Goal: Task Accomplishment & Management: Complete application form

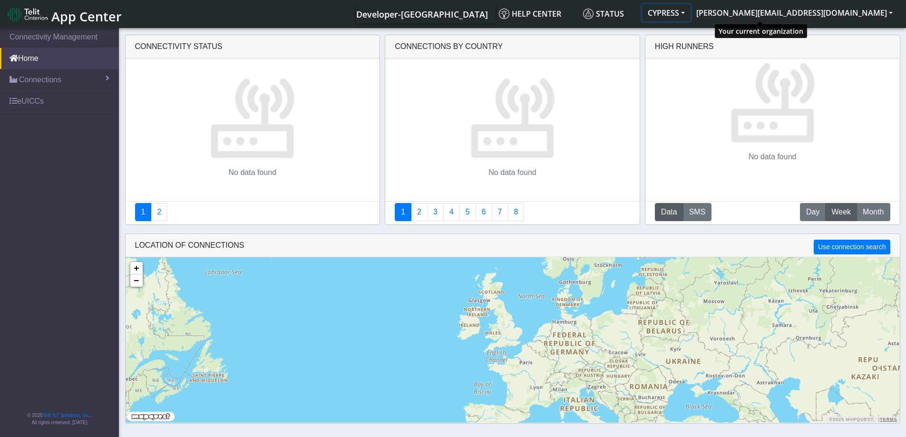
click at [691, 10] on button "CYPRESS" at bounding box center [666, 12] width 49 height 17
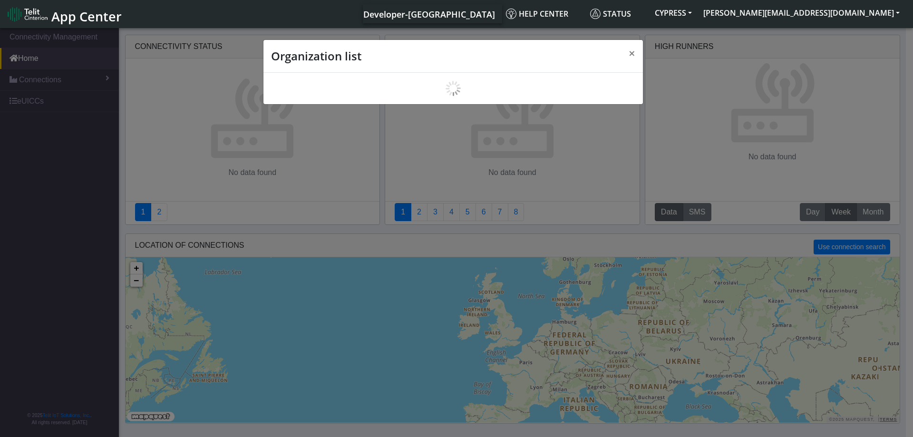
scroll to position [3, 0]
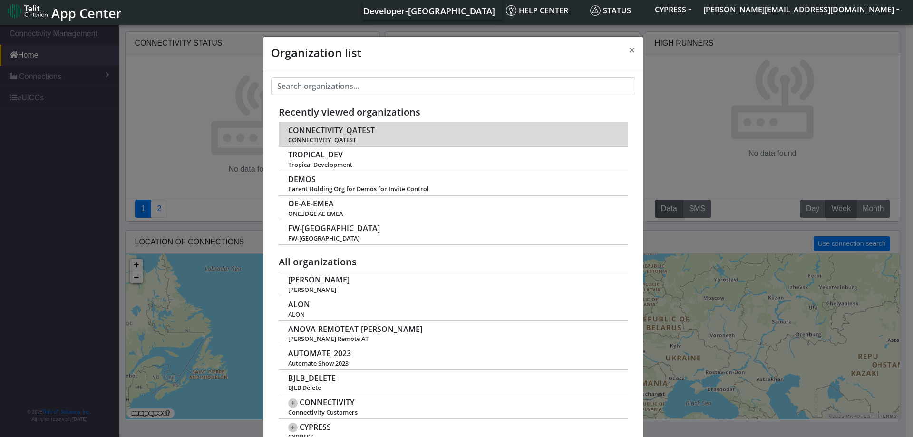
click at [347, 132] on span "CONNECTIVITY_QATEST" at bounding box center [331, 130] width 87 height 9
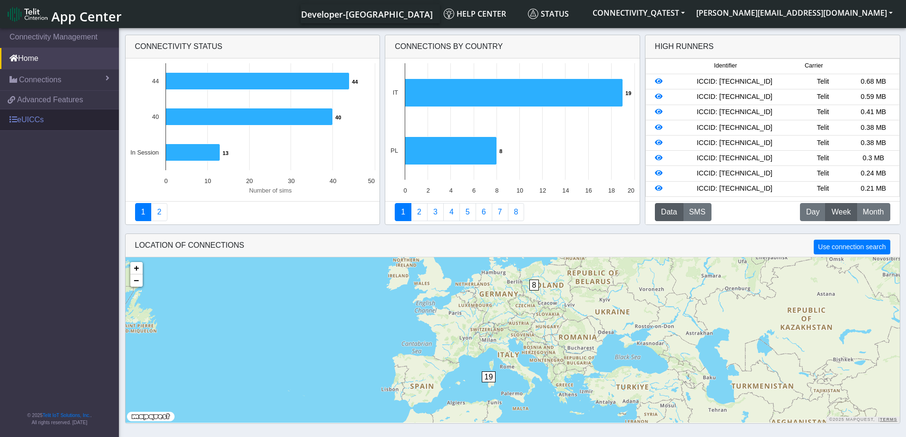
click at [52, 121] on link "eUICCs" at bounding box center [59, 119] width 119 height 21
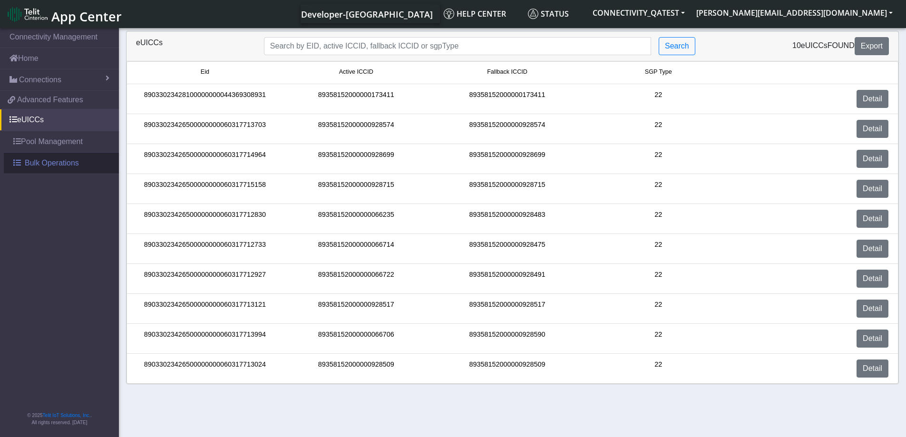
click at [71, 162] on span "Bulk Operations" at bounding box center [52, 162] width 54 height 11
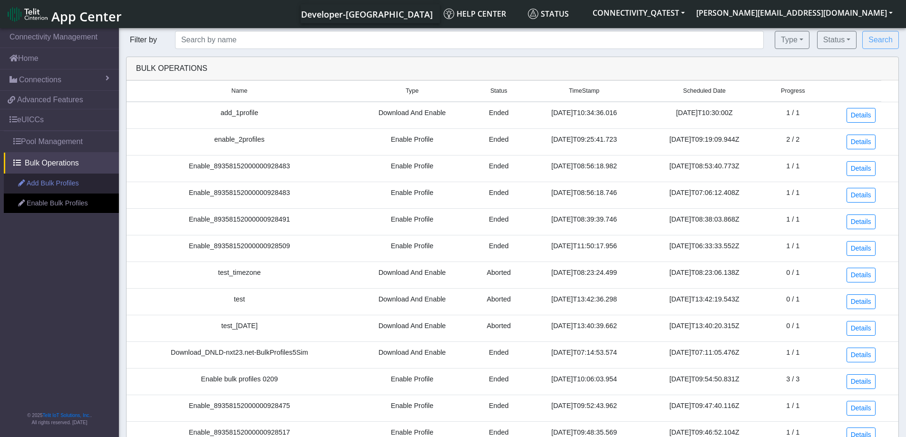
click at [37, 184] on link "Add Bulk Profiles" at bounding box center [61, 184] width 115 height 20
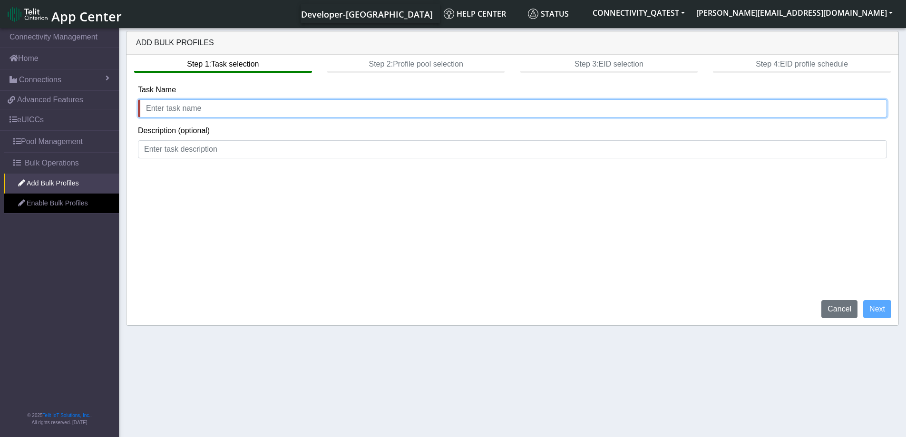
click at [184, 106] on input "text" at bounding box center [512, 108] width 749 height 18
type input "add_fake"
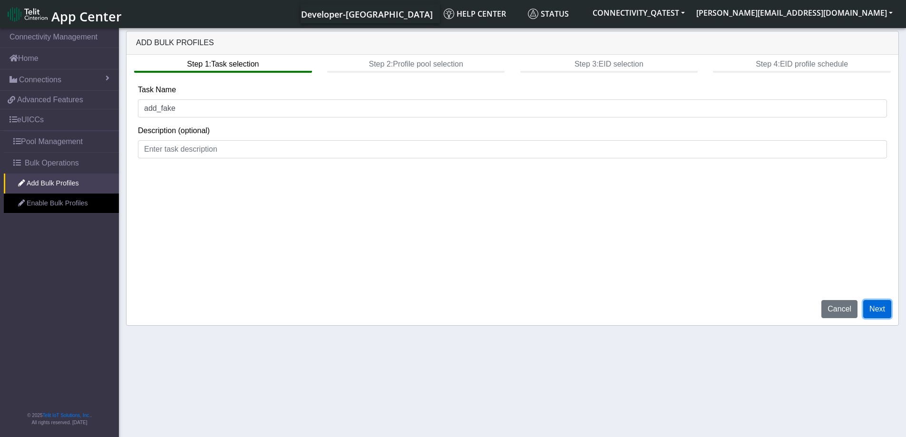
click at [883, 311] on button "Next" at bounding box center [877, 309] width 28 height 18
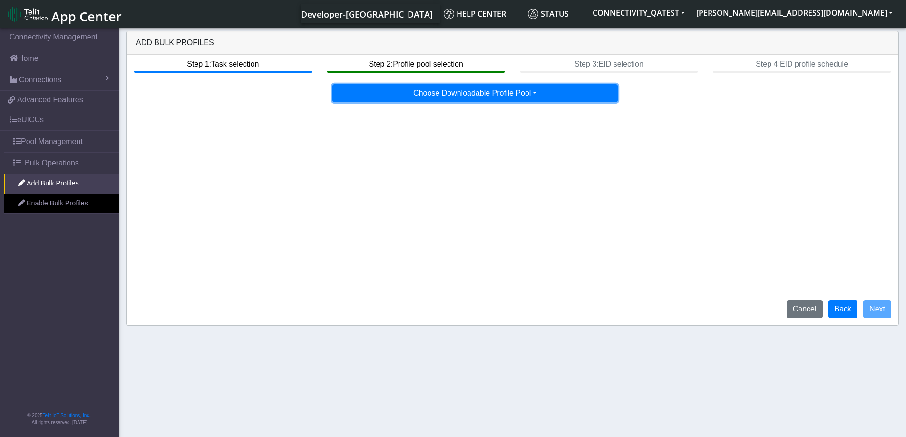
click at [505, 92] on button "Choose Downloadable Profile Pool" at bounding box center [474, 93] width 285 height 18
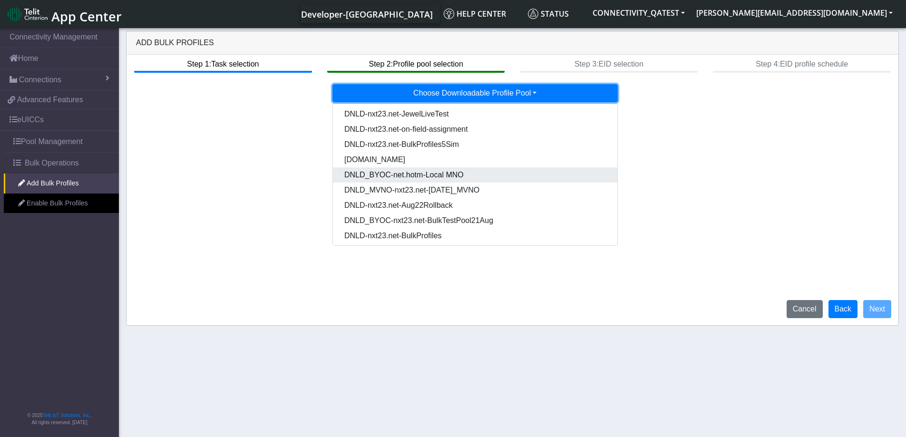
scroll to position [48, 0]
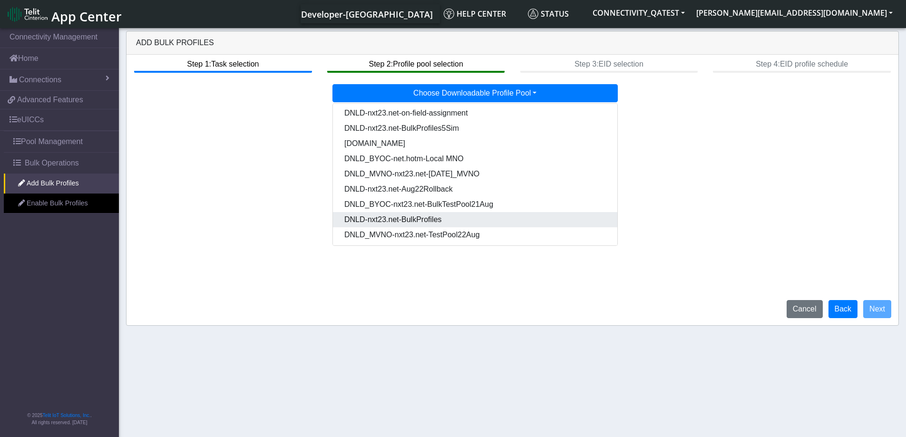
click at [475, 213] on Pooldd87b2e2-121e-4d00-ae8a-d075df8e0e86-dropdown "DNLD-nxt23.net-BulkProfiles" at bounding box center [475, 219] width 284 height 15
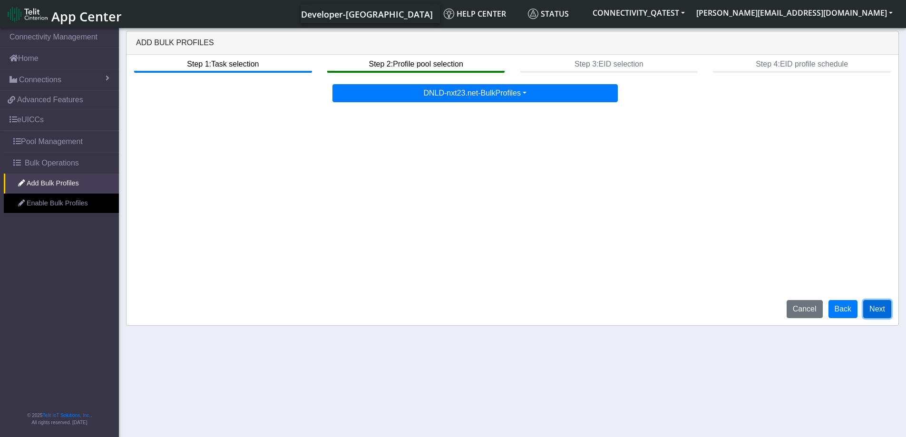
click at [884, 311] on button "Next" at bounding box center [877, 309] width 28 height 18
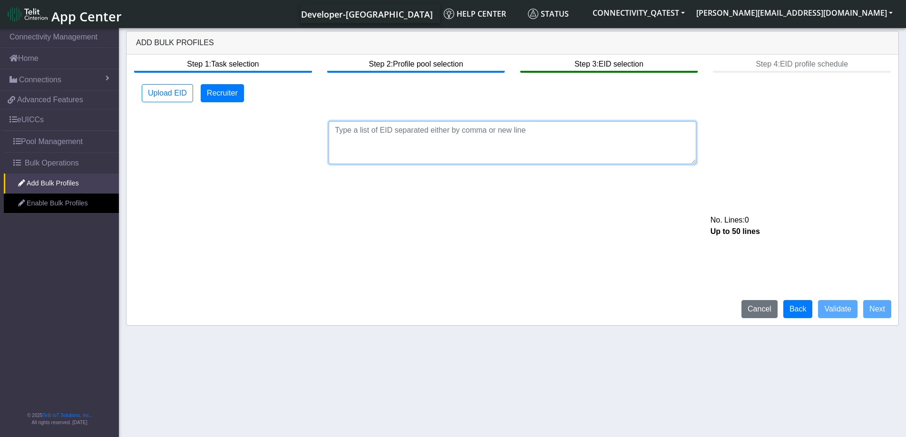
click at [356, 131] on textarea at bounding box center [513, 142] width 368 height 43
paste textarea "89033023426500000000060317712733"
type textarea "89033023426500000000060317712733"
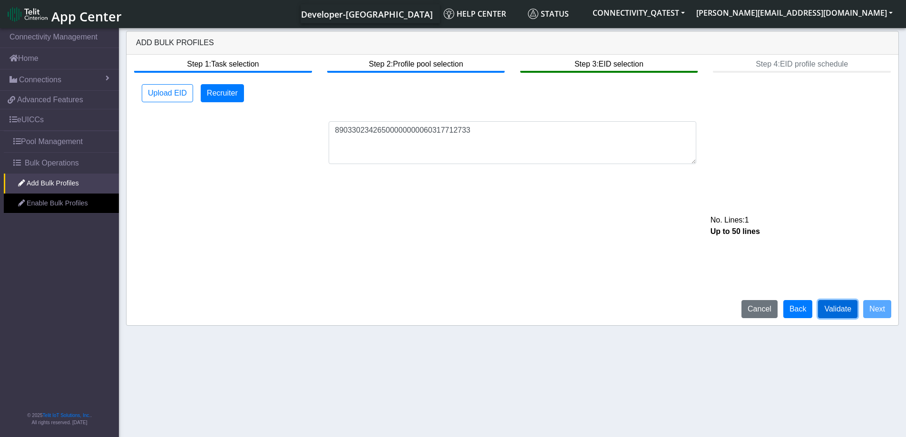
click at [844, 317] on button "Validate" at bounding box center [837, 309] width 39 height 18
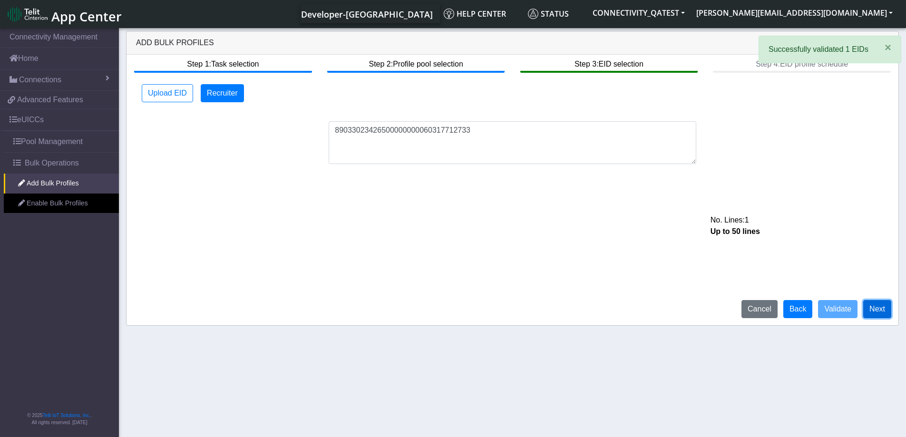
click at [883, 307] on button "Next" at bounding box center [877, 309] width 28 height 18
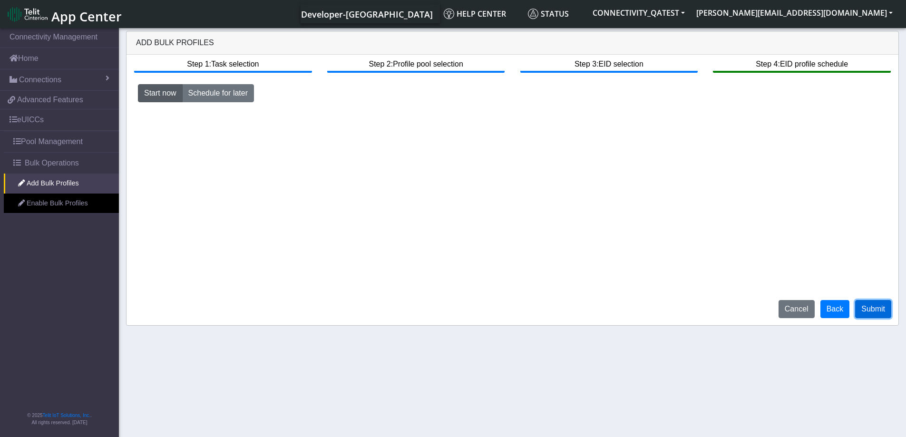
click at [881, 308] on button "Submit" at bounding box center [873, 309] width 36 height 18
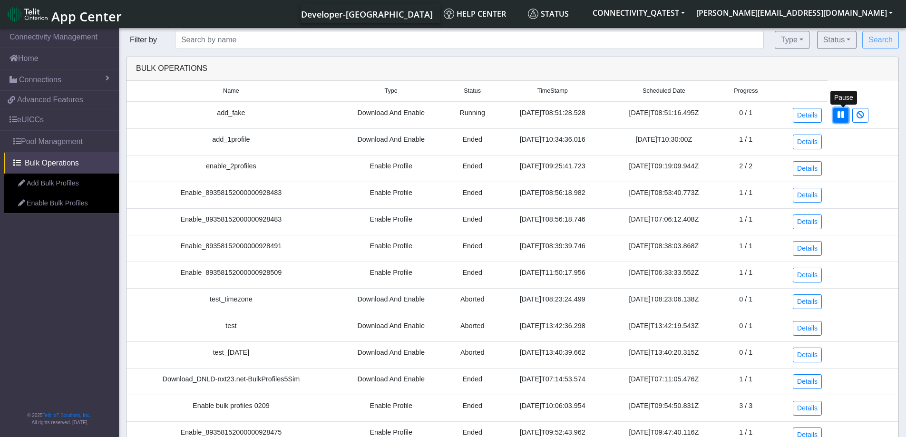
click at [843, 115] on icon at bounding box center [840, 115] width 7 height 8
drag, startPoint x: 847, startPoint y: 113, endPoint x: 501, endPoint y: 33, distance: 354.5
click at [847, 113] on button at bounding box center [840, 115] width 15 height 15
click at [848, 116] on button at bounding box center [840, 115] width 15 height 15
click at [842, 112] on icon at bounding box center [840, 115] width 7 height 8
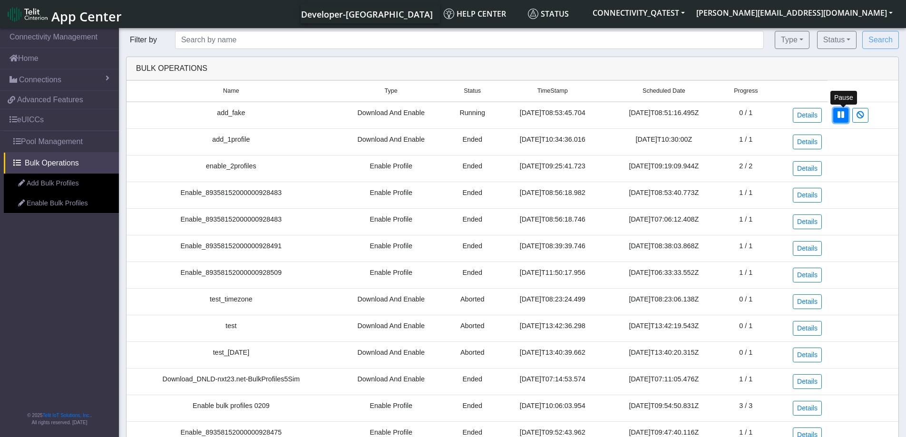
click at [844, 116] on icon at bounding box center [840, 115] width 7 height 8
click at [880, 116] on td at bounding box center [863, 115] width 71 height 27
click at [843, 117] on icon at bounding box center [840, 115] width 7 height 8
click at [838, 119] on button at bounding box center [840, 115] width 15 height 15
click at [873, 177] on tr "enable_2profiles Enable Profile Ended 2025-09-12T09:25:41.723 2025-09-12T09:19:…" at bounding box center [513, 168] width 772 height 27
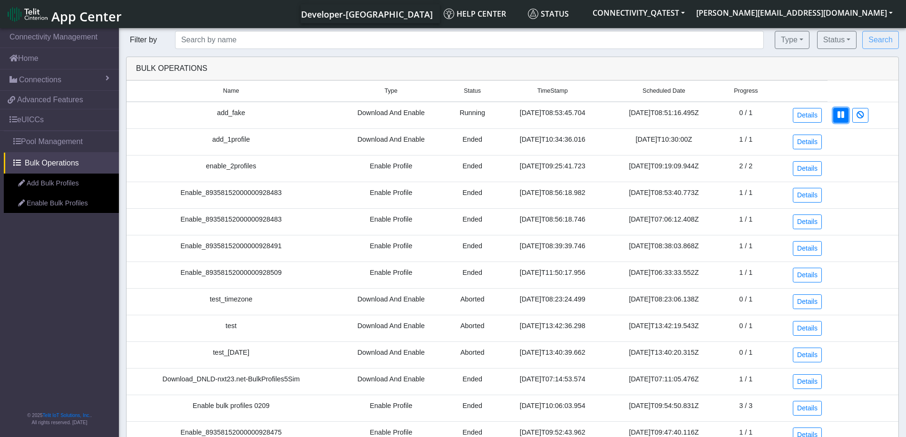
click at [841, 117] on icon at bounding box center [840, 115] width 7 height 8
click at [861, 175] on tr "enable_2profiles Enable Profile Ended 2025-09-12T09:25:41.723 2025-09-12T09:19:…" at bounding box center [513, 168] width 772 height 27
click at [80, 22] on span "App Center" at bounding box center [86, 17] width 70 height 18
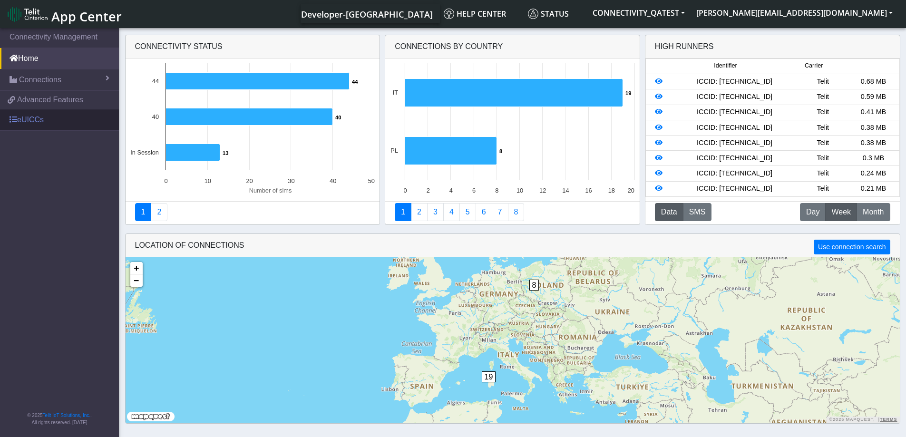
click at [38, 122] on link "eUICCs" at bounding box center [59, 119] width 119 height 21
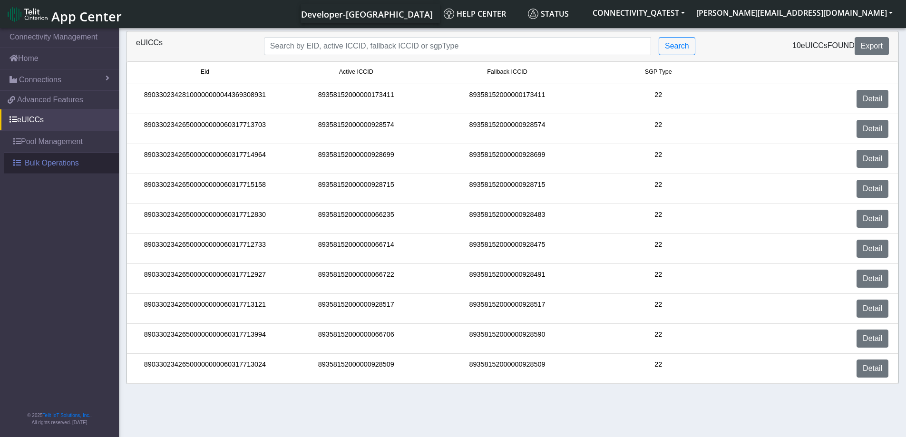
click at [29, 165] on span "Bulk Operations" at bounding box center [52, 162] width 54 height 11
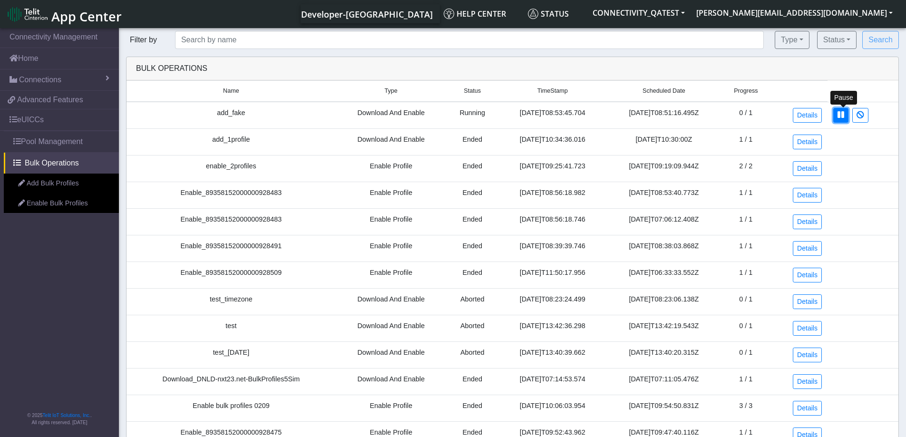
click at [842, 117] on icon at bounding box center [840, 115] width 7 height 8
click at [680, 74] on div "Bulk Operations" at bounding box center [512, 68] width 767 height 11
click at [842, 117] on icon at bounding box center [840, 115] width 7 height 8
click at [855, 162] on td at bounding box center [863, 161] width 71 height 12
click at [864, 111] on icon at bounding box center [861, 115] width 8 height 8
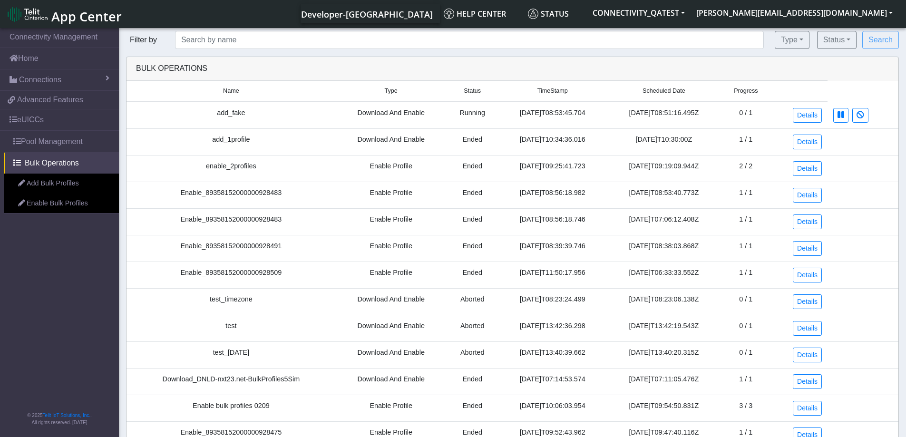
click at [857, 199] on tr "Enable_89358152000000928483 Enable Profile Ended 2025-09-12T08:56:18.982 2025-0…" at bounding box center [513, 195] width 772 height 27
click at [844, 116] on icon at bounding box center [840, 115] width 7 height 8
click at [884, 92] on table "Name Type Status TimeStamp Scheduled Date Progress add_fake Download And Enable…" at bounding box center [513, 357] width 772 height 554
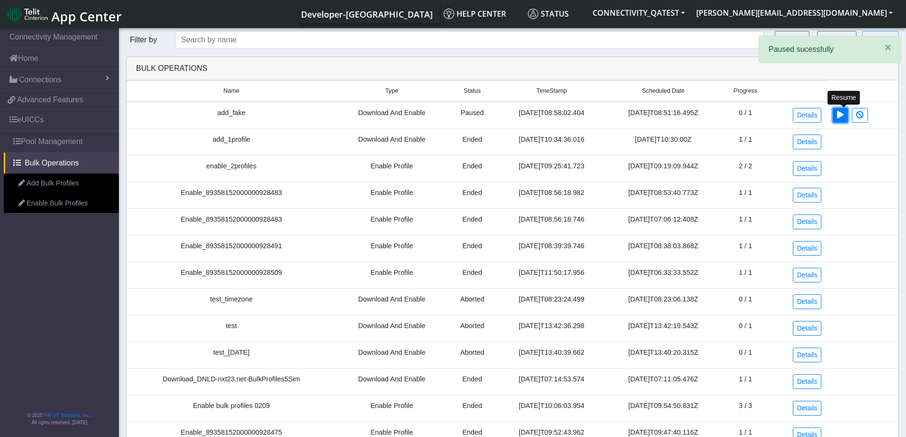
click at [844, 111] on icon at bounding box center [840, 115] width 7 height 8
drag, startPoint x: 843, startPoint y: 117, endPoint x: 540, endPoint y: 34, distance: 314.0
click at [843, 117] on icon at bounding box center [840, 115] width 7 height 8
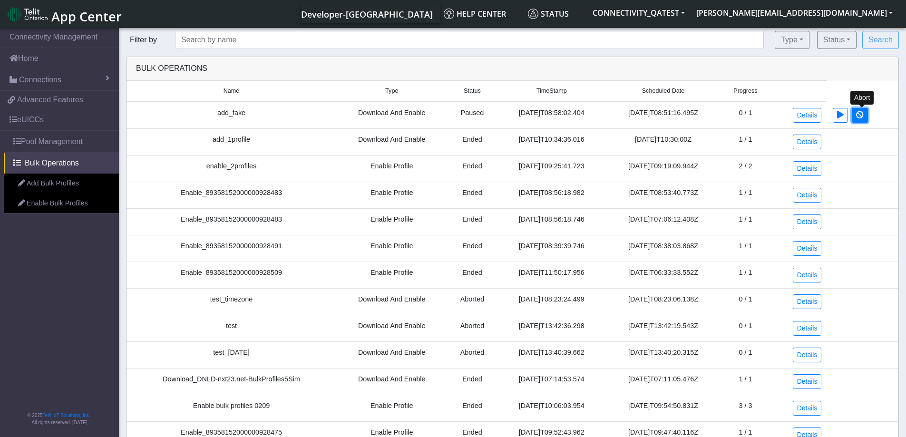
click at [863, 117] on icon at bounding box center [860, 115] width 8 height 8
click at [867, 112] on button at bounding box center [860, 115] width 16 height 15
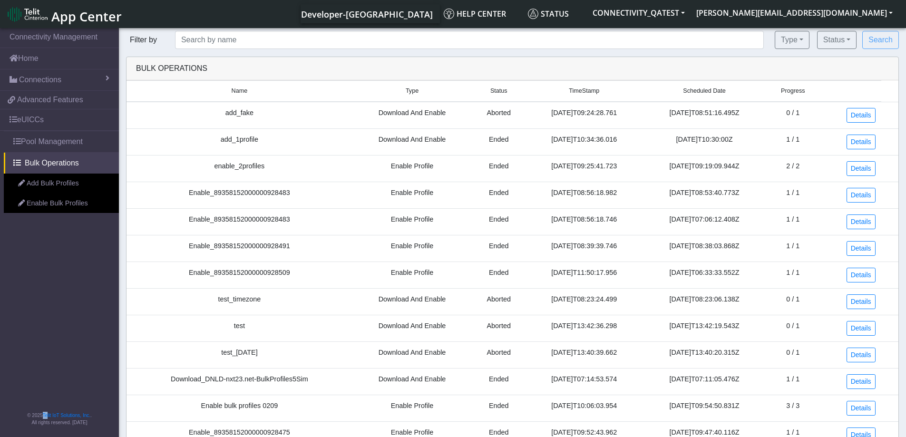
drag, startPoint x: 41, startPoint y: 403, endPoint x: 46, endPoint y: 388, distance: 16.3
click at [41, 404] on nav "Connectivity Management Home Connections List Map 54132313bd93b220a30a8d209d246…" at bounding box center [59, 233] width 119 height 414
click at [38, 205] on link "Enable Bulk Profiles" at bounding box center [61, 204] width 115 height 20
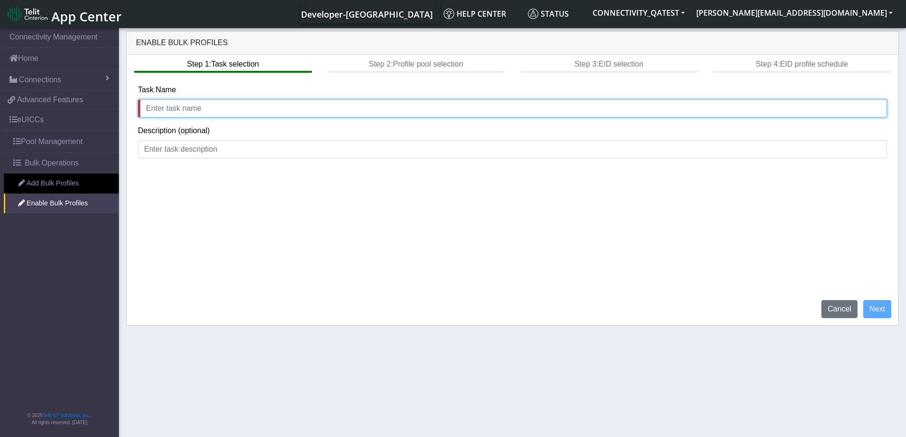
click at [174, 113] on input "text" at bounding box center [512, 108] width 749 height 18
type input "enable_fake"
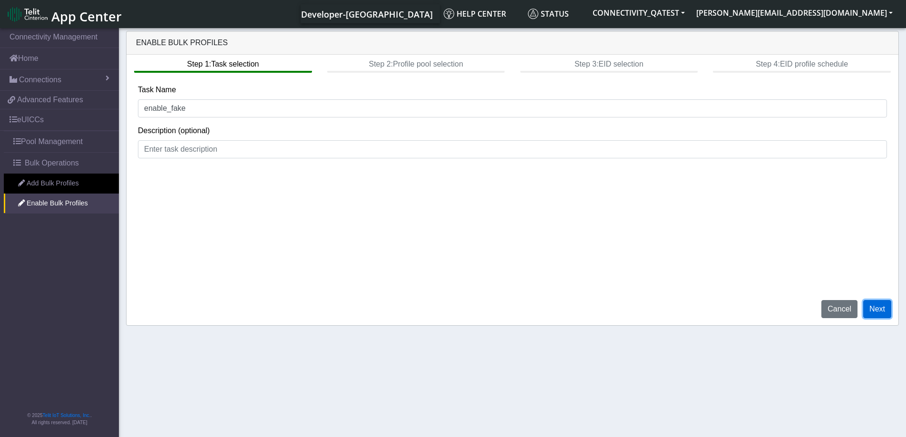
click at [883, 305] on button "Next" at bounding box center [877, 309] width 28 height 18
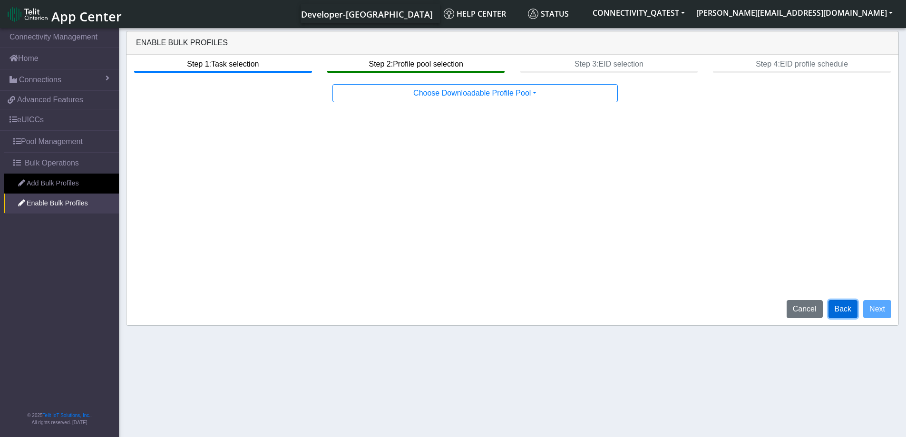
click at [848, 309] on button "Back" at bounding box center [842, 309] width 29 height 18
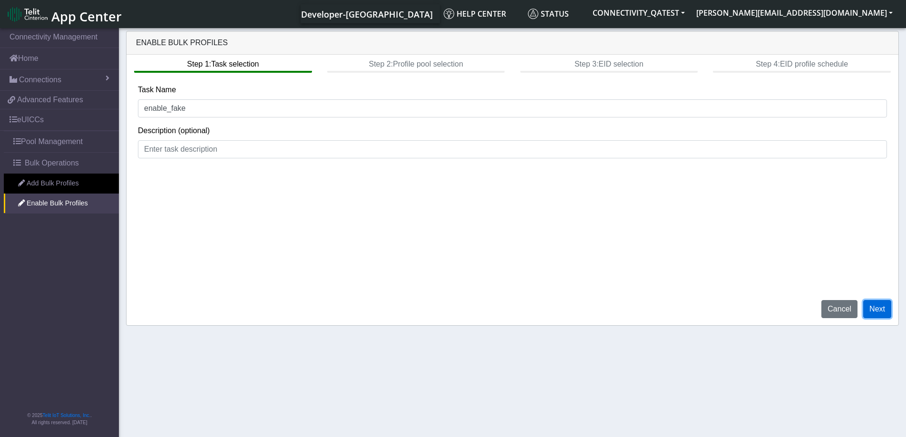
click at [885, 314] on button "Next" at bounding box center [877, 309] width 28 height 18
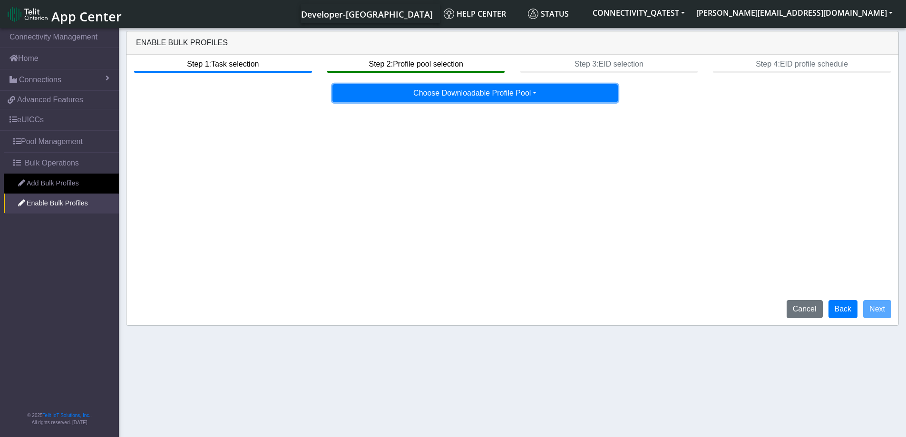
click at [523, 95] on button "Choose Downloadable Profile Pool" at bounding box center [474, 93] width 285 height 18
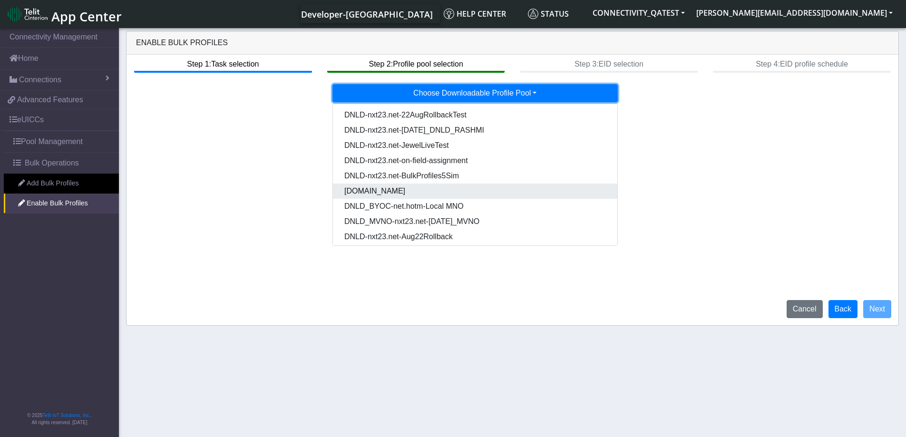
scroll to position [64, 0]
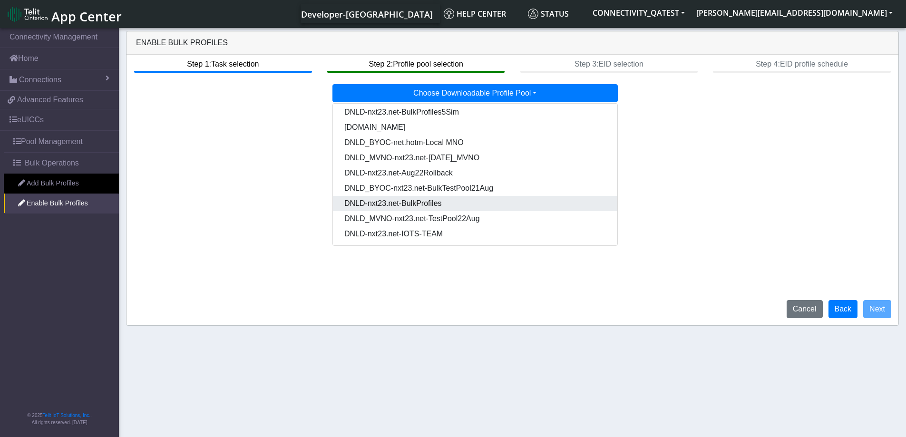
click at [488, 201] on Pooldd87b2e2-121e-4d00-ae8a-d075df8e0e86-dropdown "DNLD-nxt23.net-BulkProfiles" at bounding box center [475, 203] width 284 height 15
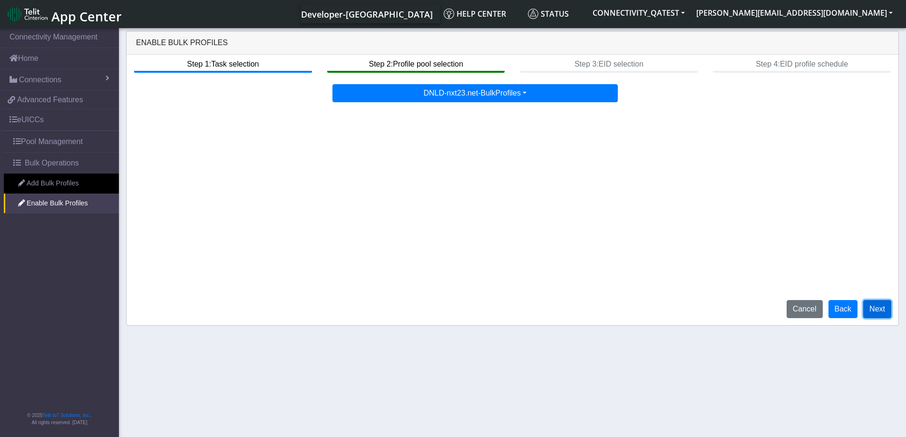
click at [876, 312] on button "Next" at bounding box center [877, 309] width 28 height 18
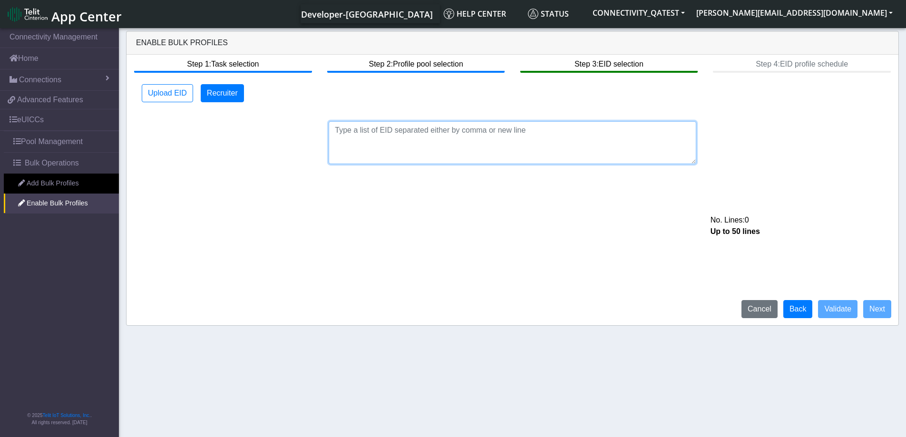
click at [400, 127] on textarea at bounding box center [513, 142] width 368 height 43
paste textarea "89033023426500000000060317712733"
type textarea "89033023426500000000060317712733"
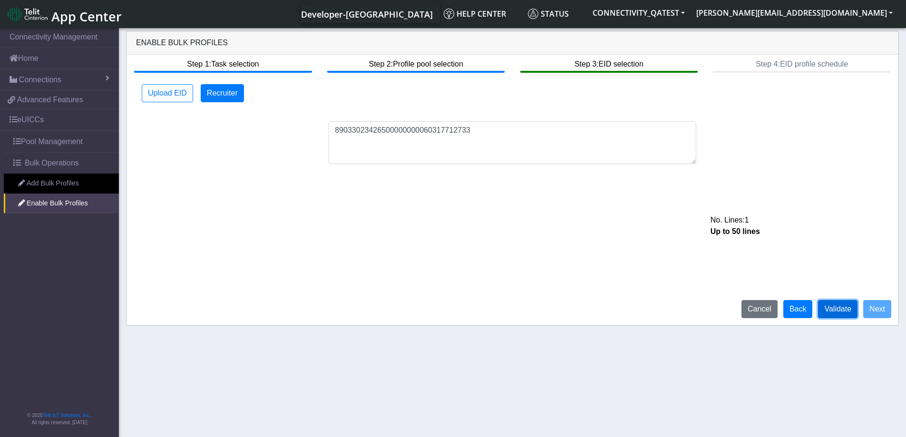
click at [844, 312] on button "Validate" at bounding box center [837, 309] width 39 height 18
click at [879, 312] on button "Next" at bounding box center [877, 309] width 28 height 18
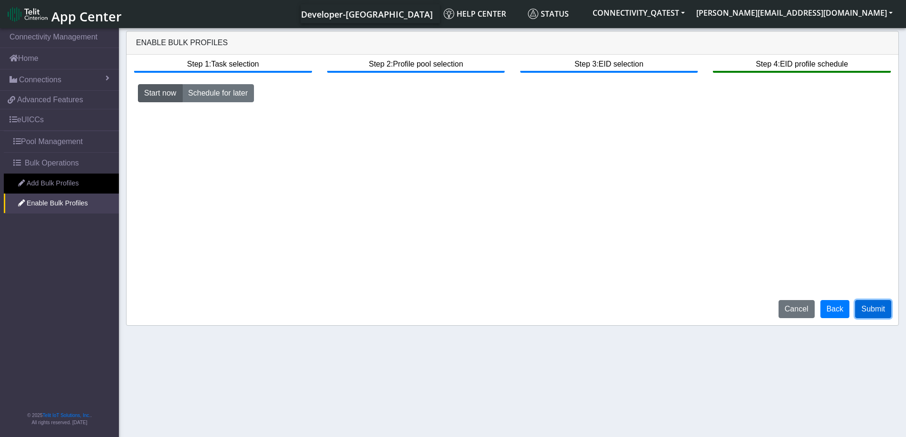
click at [875, 309] on button "Submit" at bounding box center [873, 309] width 36 height 18
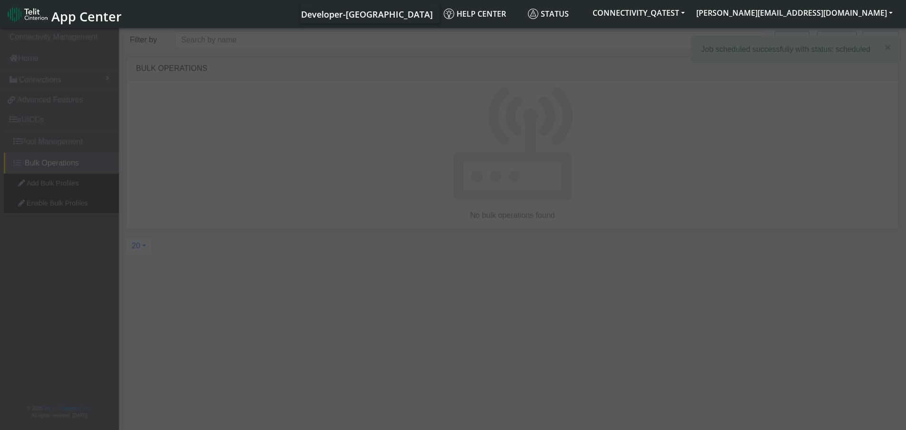
click at [63, 167] on app-root "× Job scheduled successfully with status: scheduled Connectivity Management Hom…" at bounding box center [453, 229] width 906 height 407
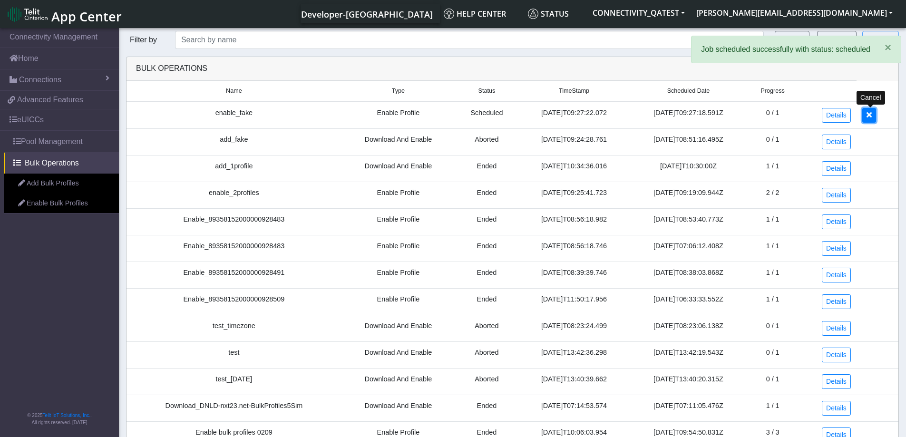
click at [868, 114] on icon at bounding box center [869, 115] width 5 height 8
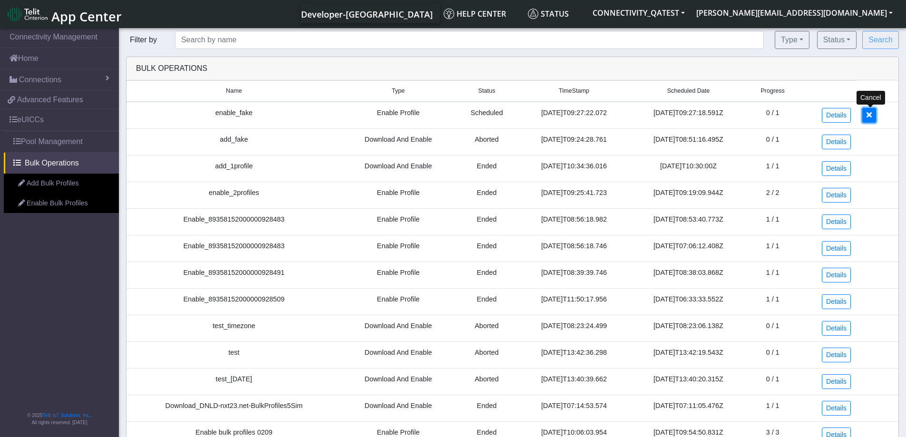
click at [872, 115] on icon at bounding box center [869, 115] width 5 height 8
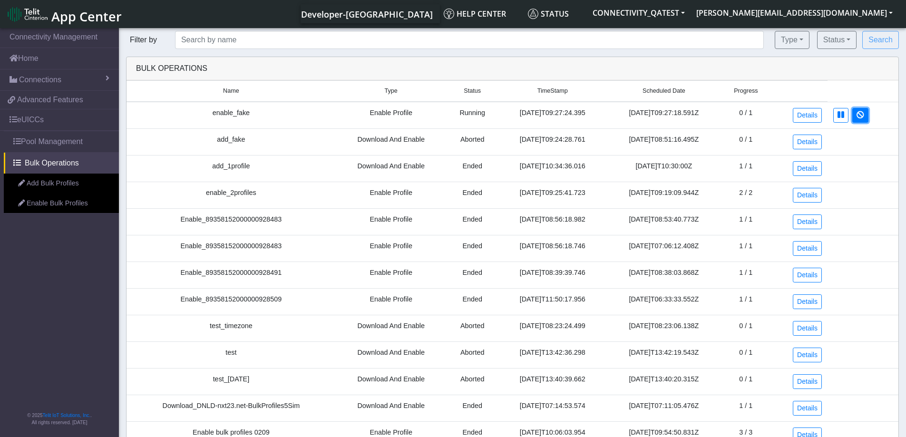
click at [864, 116] on icon at bounding box center [861, 115] width 8 height 8
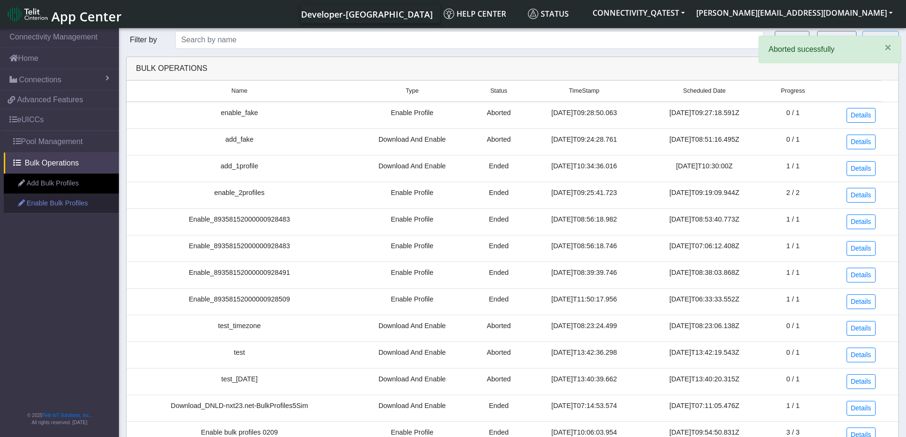
click at [39, 204] on link "Enable Bulk Profiles" at bounding box center [61, 204] width 115 height 20
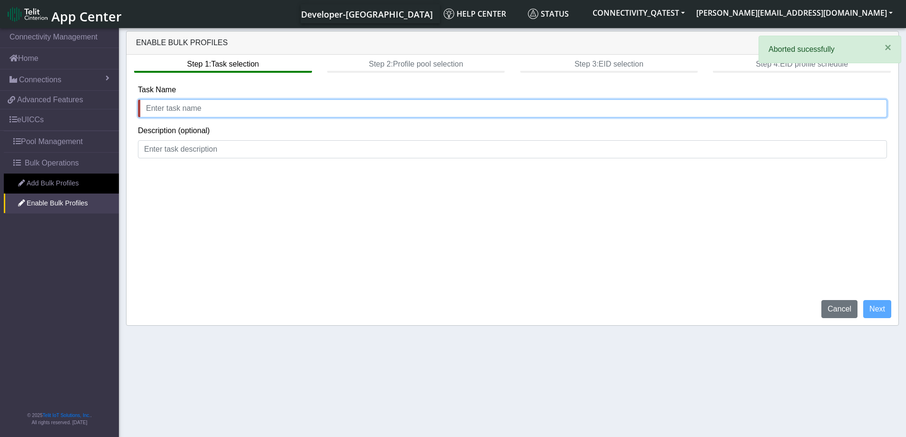
click at [212, 114] on input "text" at bounding box center [512, 108] width 749 height 18
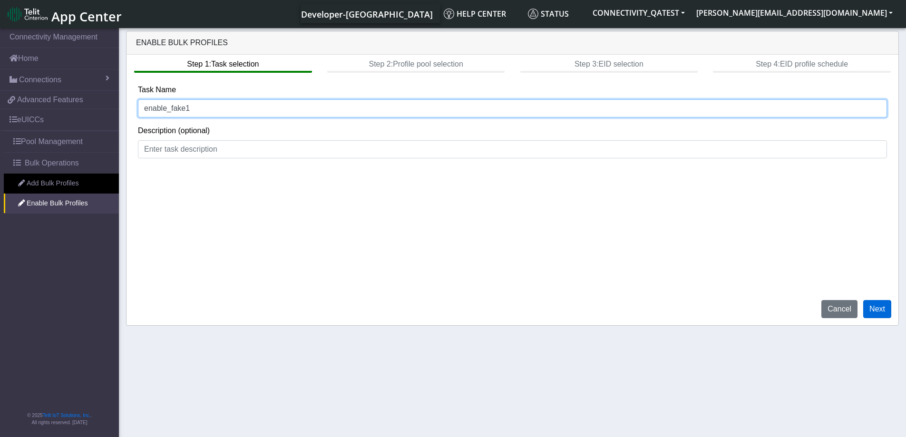
type input "enable_fake1"
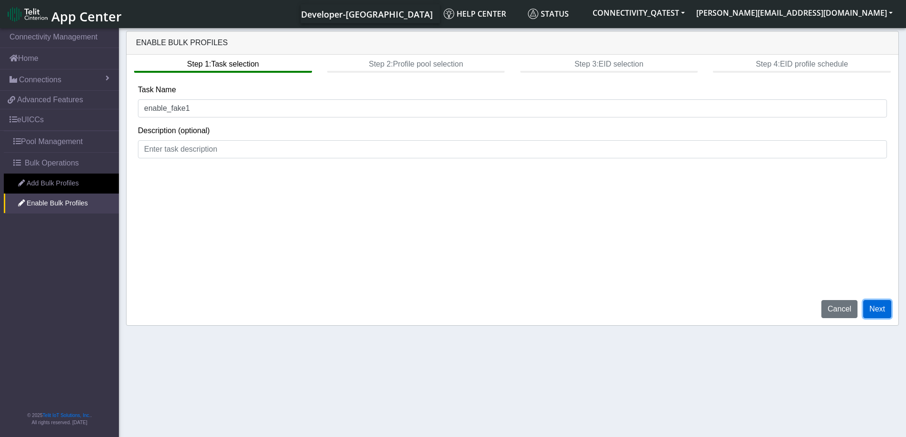
click at [879, 307] on button "Next" at bounding box center [877, 309] width 28 height 18
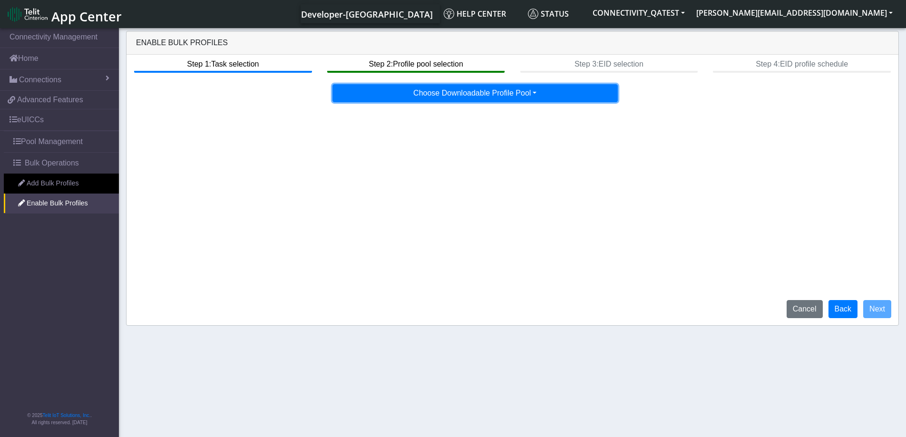
click at [520, 97] on button "Choose Downloadable Profile Pool" at bounding box center [474, 93] width 285 height 18
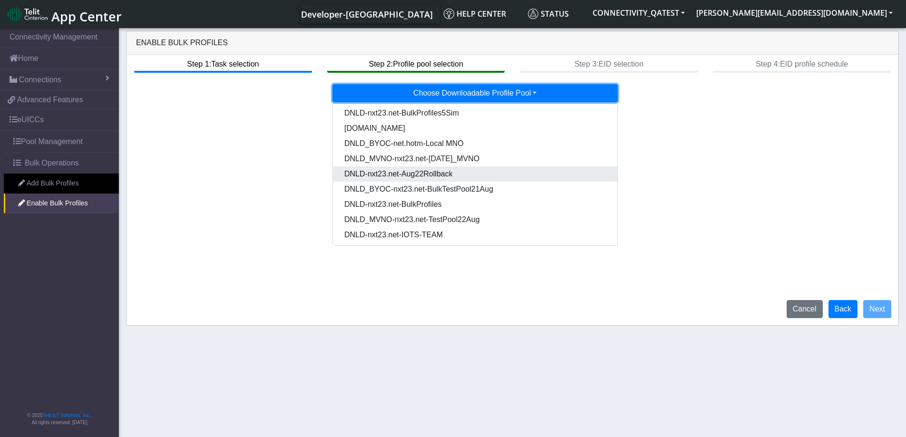
scroll to position [64, 0]
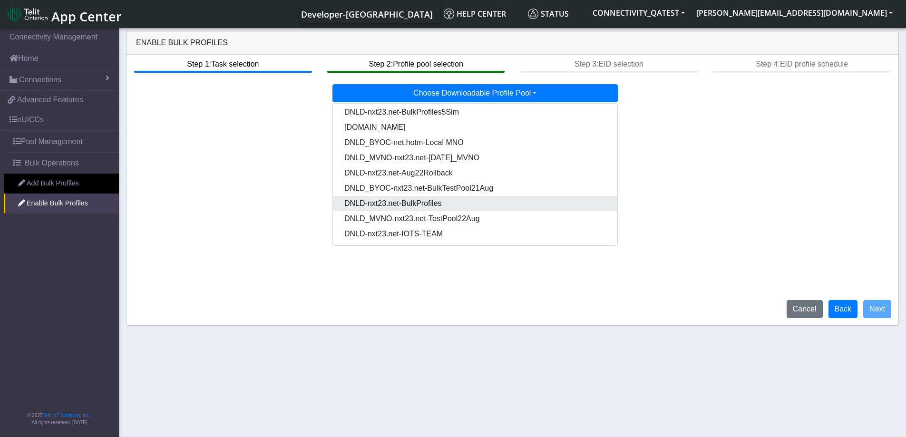
click at [427, 203] on Pooldd87b2e2-121e-4d00-ae8a-d075df8e0e86-dropdown "DNLD-nxt23.net-BulkProfiles" at bounding box center [475, 203] width 284 height 15
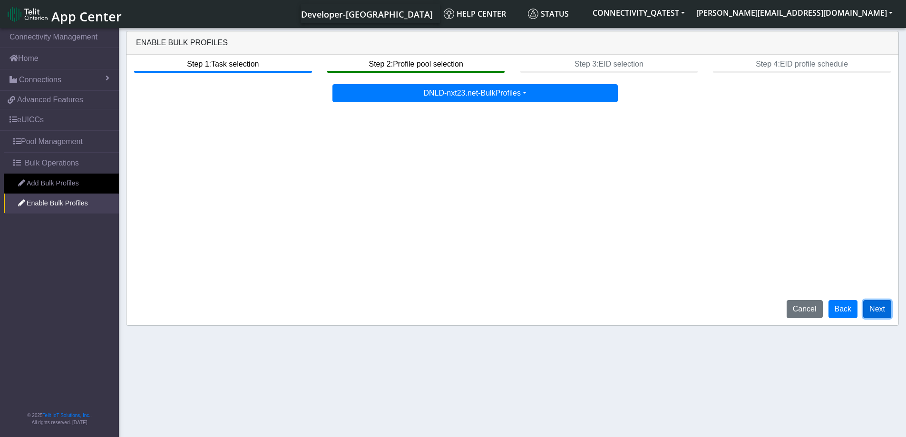
click at [877, 314] on button "Next" at bounding box center [877, 309] width 28 height 18
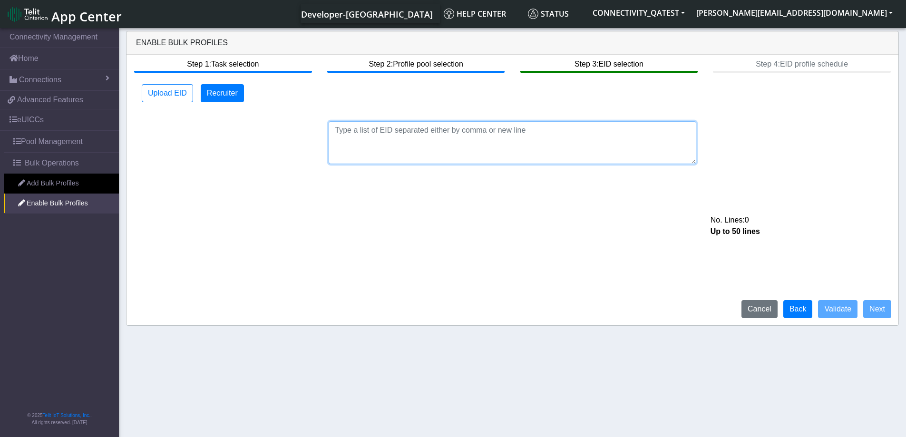
click at [536, 138] on textarea at bounding box center [513, 142] width 368 height 43
paste textarea "89033023426500000000060317712733"
type textarea "89033023426500000000060317712733"
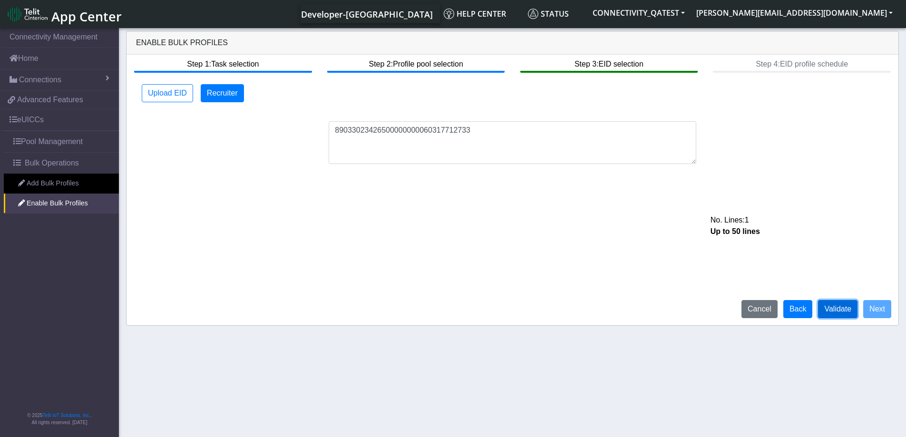
click at [830, 308] on button "Validate" at bounding box center [837, 309] width 39 height 18
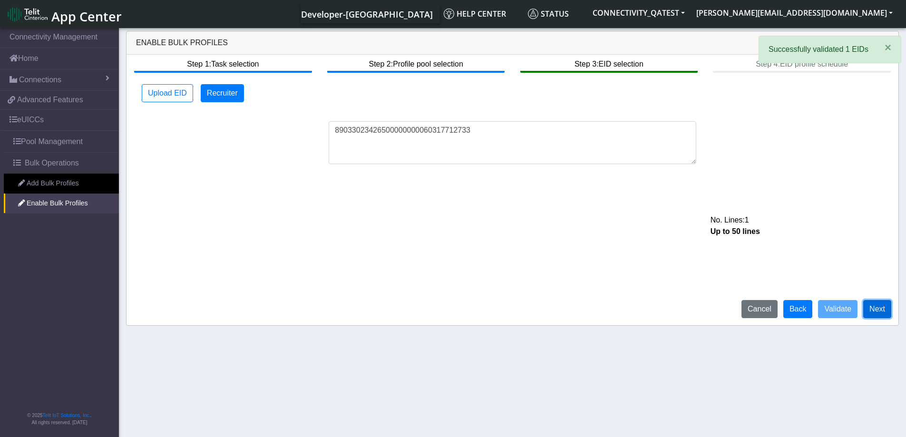
click at [877, 307] on button "Next" at bounding box center [877, 309] width 28 height 18
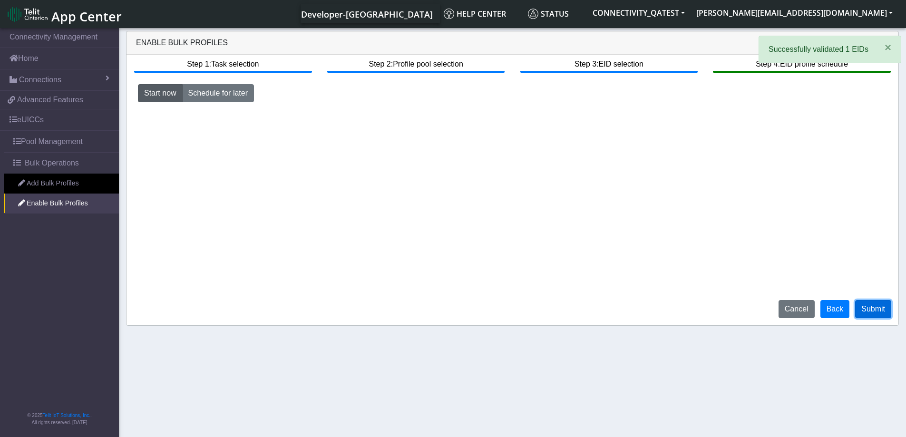
click at [875, 308] on button "Submit" at bounding box center [873, 309] width 36 height 18
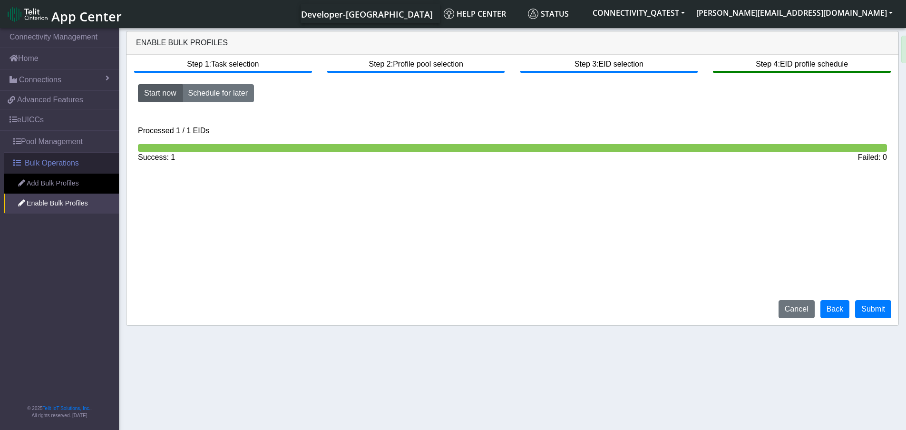
click at [68, 159] on span "Bulk Operations" at bounding box center [52, 162] width 54 height 11
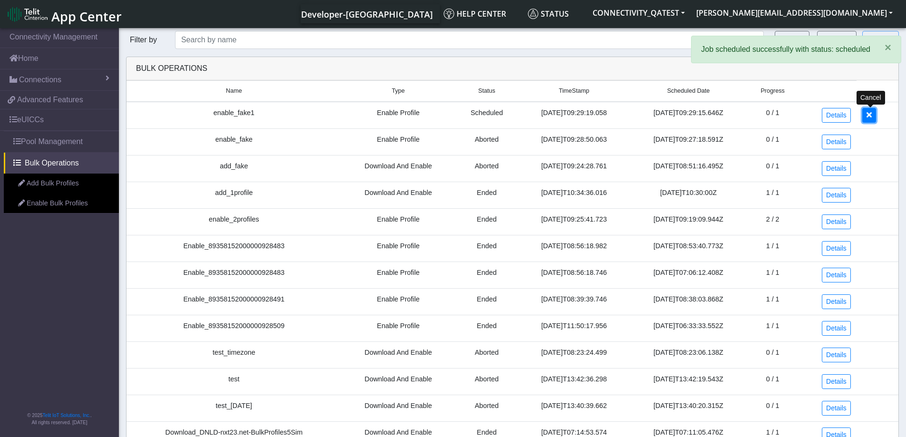
click at [871, 113] on icon at bounding box center [869, 115] width 5 height 8
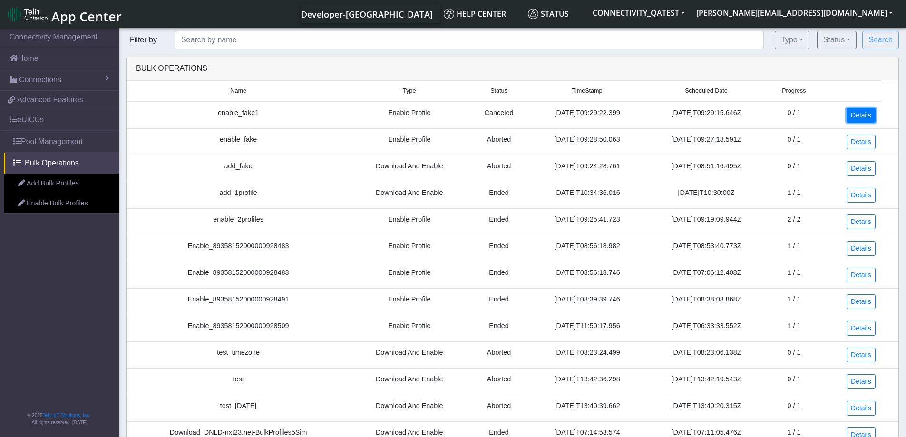
click at [867, 111] on link "Details" at bounding box center [861, 115] width 29 height 15
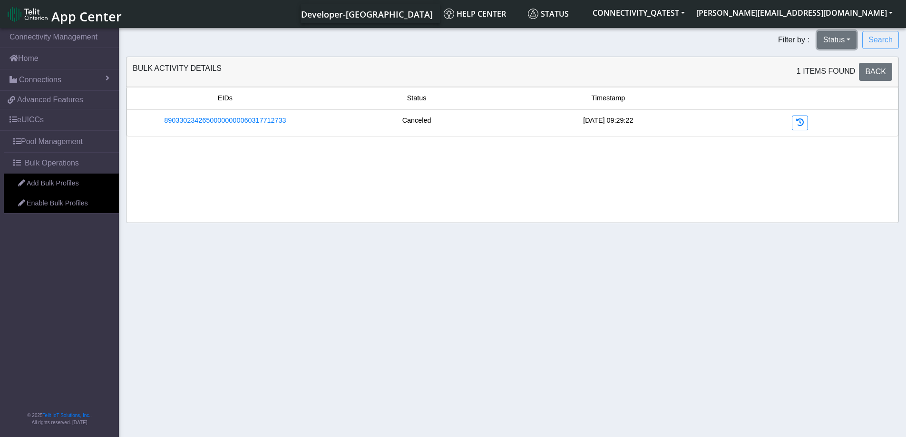
click at [851, 44] on button "Status" at bounding box center [836, 40] width 39 height 18
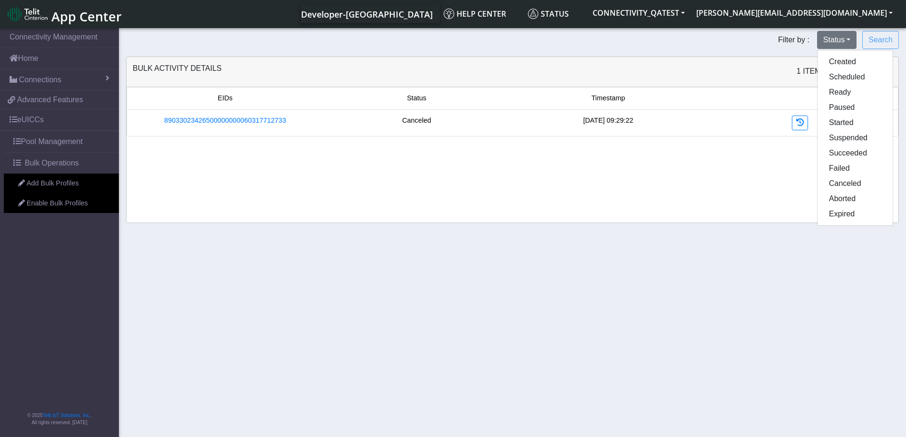
drag, startPoint x: 657, startPoint y: 45, endPoint x: 717, endPoint y: 48, distance: 60.5
click at [657, 45] on form "Filter by : Status Created Scheduled Ready Paused Started Suspended Succeeded F…" at bounding box center [512, 40] width 787 height 18
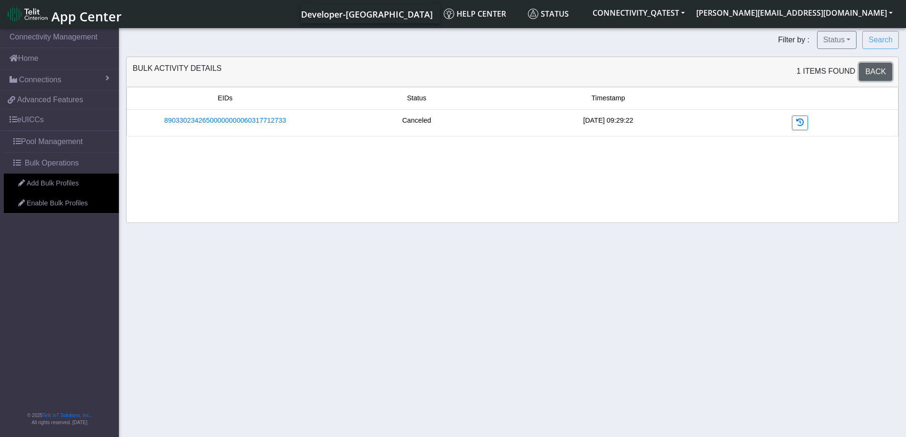
click at [877, 75] on span "Back" at bounding box center [875, 72] width 21 height 8
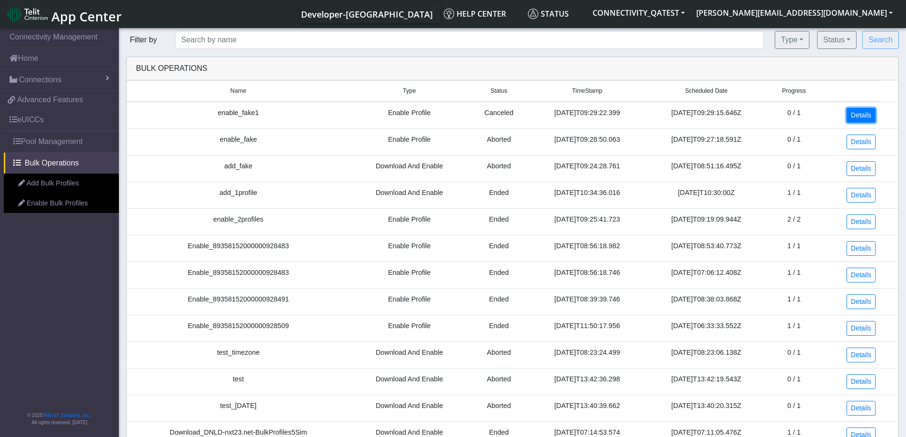
click at [867, 117] on link "Details" at bounding box center [861, 115] width 29 height 15
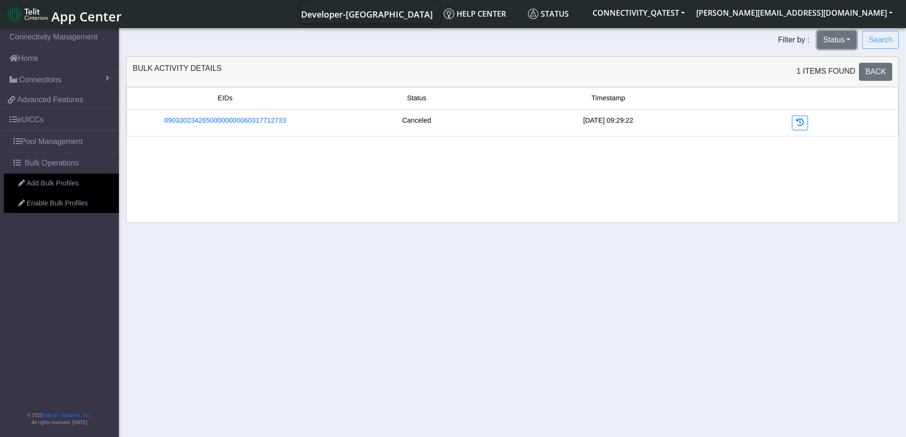
click at [828, 39] on button "Status" at bounding box center [836, 40] width 39 height 18
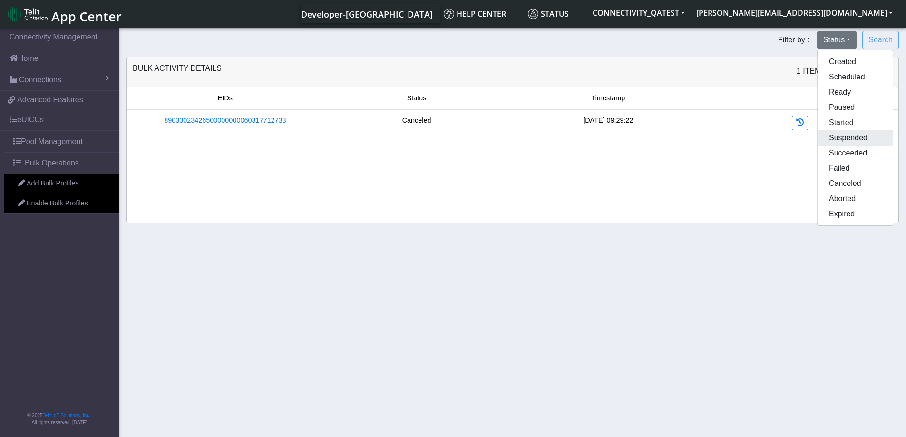
click at [841, 140] on button "Suspended" at bounding box center [855, 137] width 75 height 15
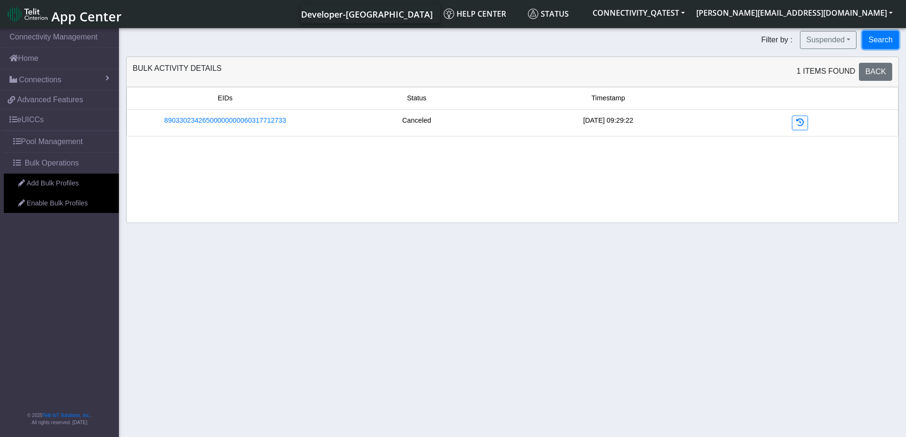
click at [869, 36] on button "Search" at bounding box center [880, 40] width 37 height 18
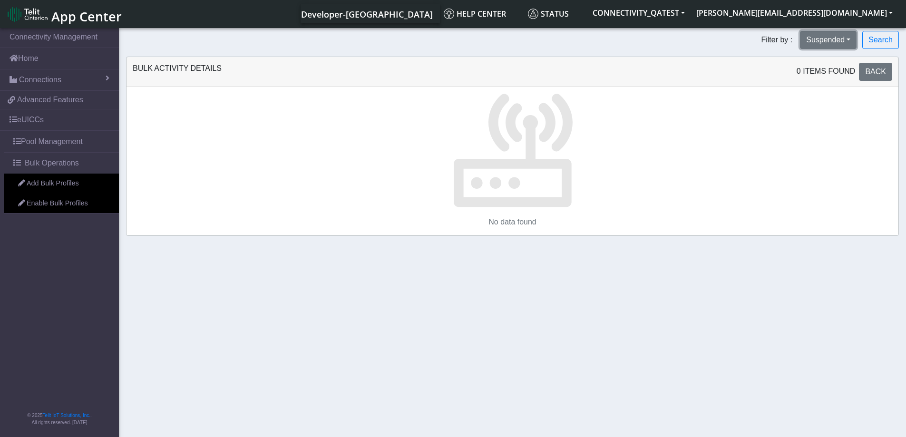
click at [854, 41] on button "Suspended" at bounding box center [828, 40] width 57 height 18
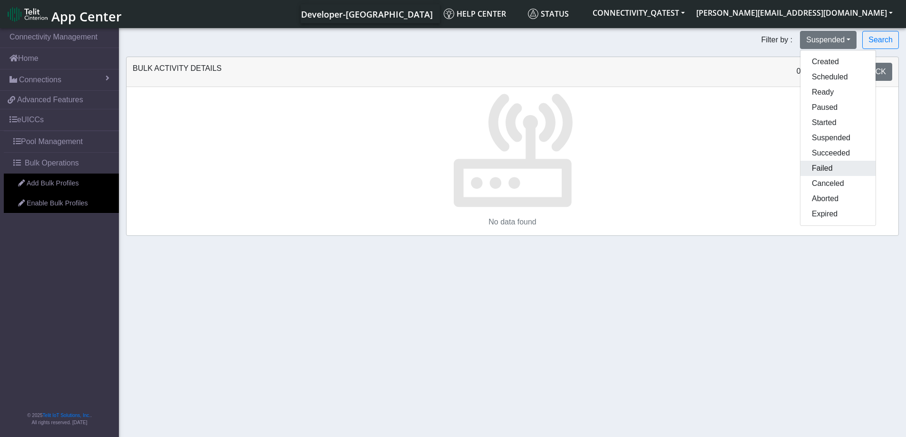
click at [843, 168] on button "Failed" at bounding box center [837, 168] width 75 height 15
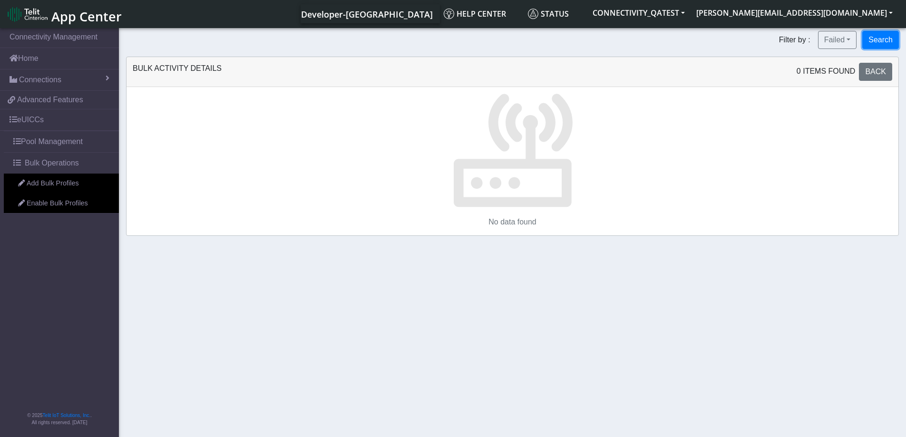
click at [888, 32] on button "Search" at bounding box center [880, 40] width 37 height 18
click at [889, 39] on icon "button" at bounding box center [889, 40] width 8 height 8
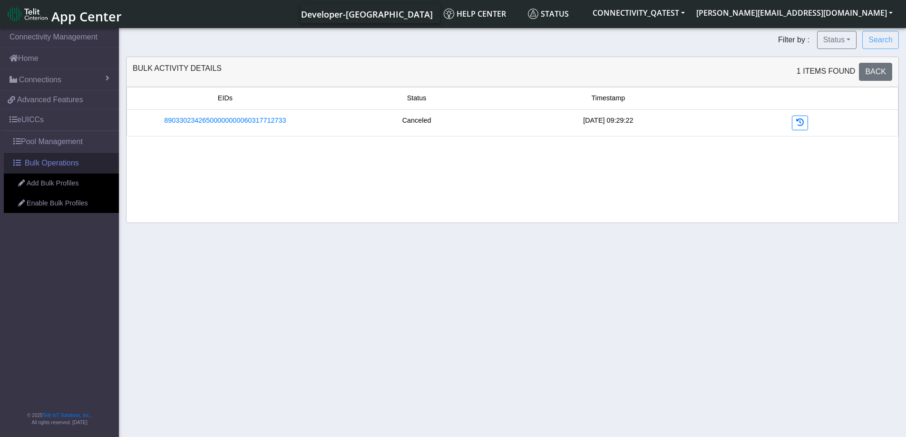
click at [59, 159] on span "Bulk Operations" at bounding box center [52, 162] width 54 height 11
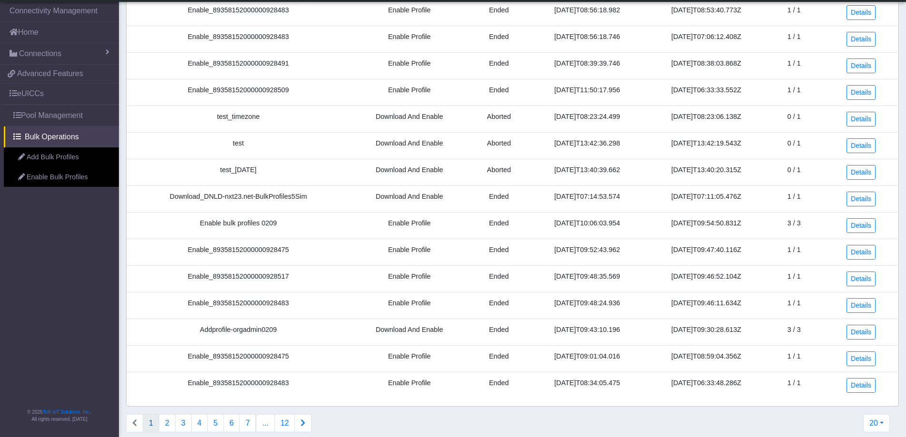
scroll to position [220, 0]
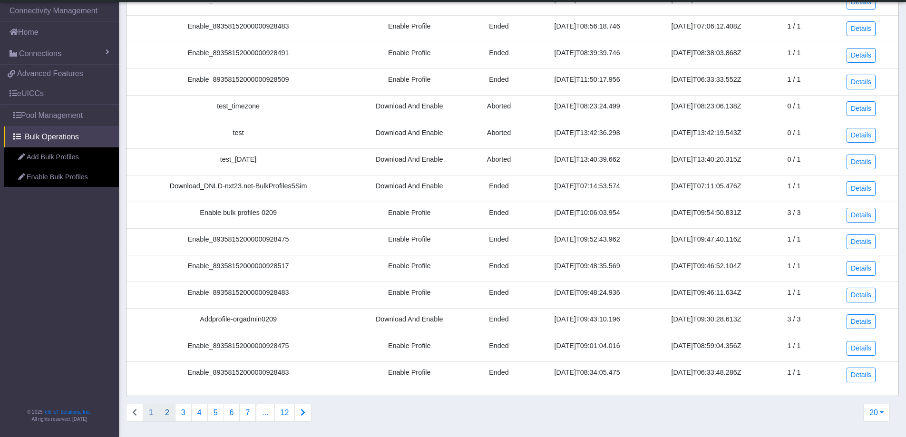
click at [166, 412] on button "2" at bounding box center [167, 413] width 17 height 18
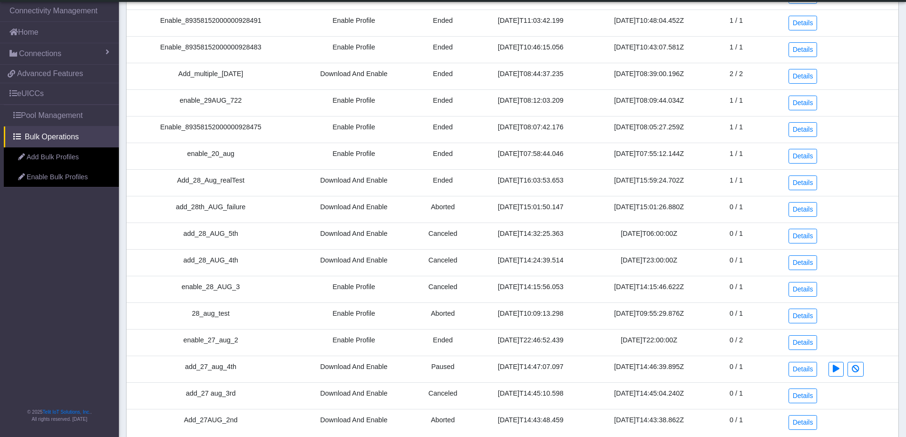
scroll to position [0, 0]
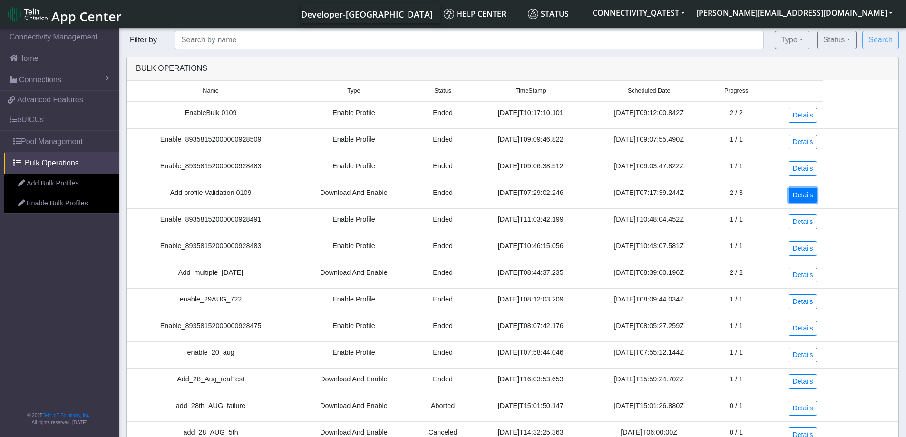
click at [804, 195] on link "Details" at bounding box center [803, 195] width 29 height 15
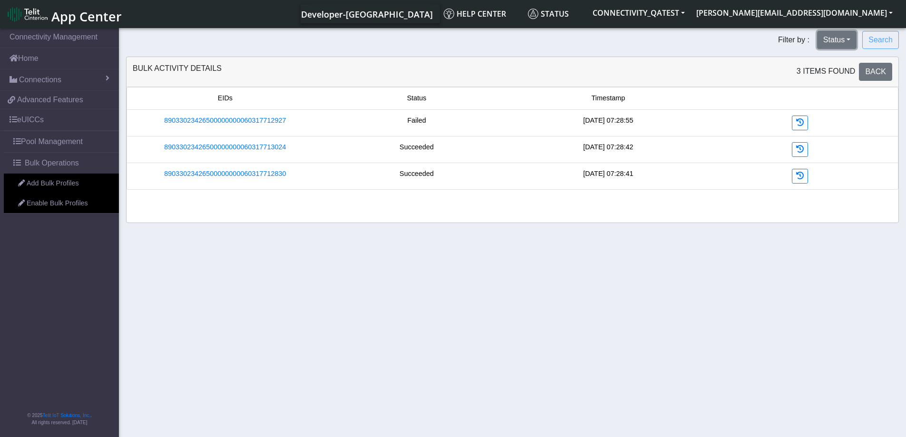
click at [839, 39] on button "Status" at bounding box center [836, 40] width 39 height 18
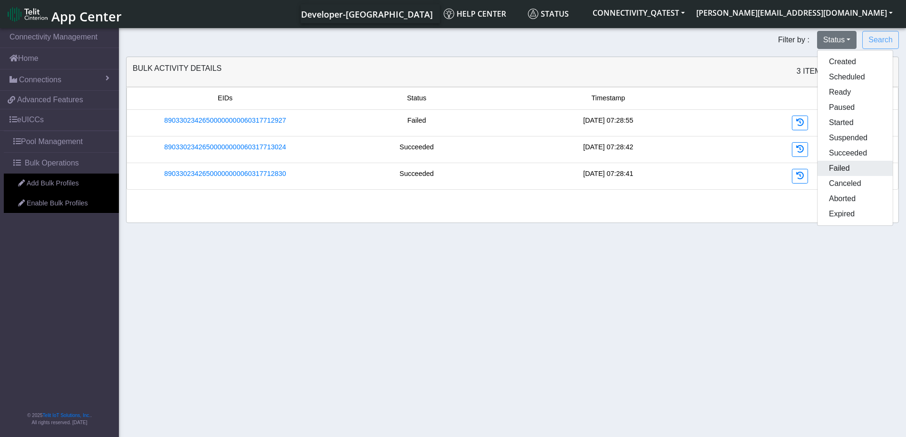
click at [853, 169] on button "Failed" at bounding box center [855, 168] width 75 height 15
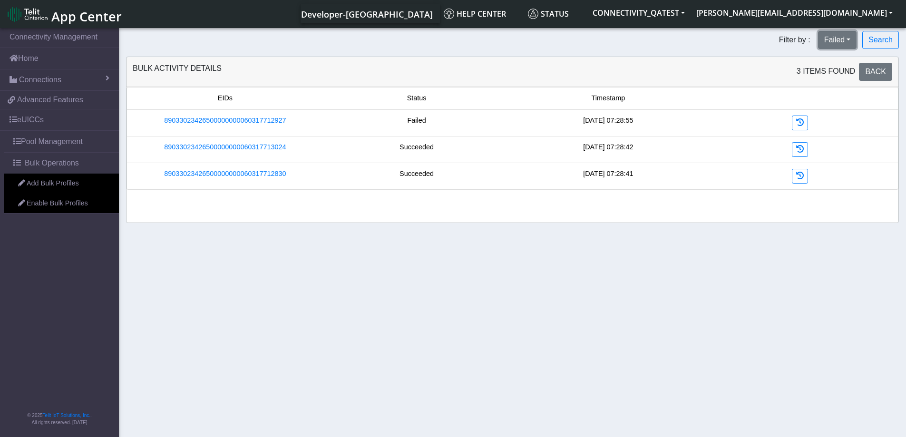
click at [852, 41] on button "Failed" at bounding box center [837, 40] width 39 height 18
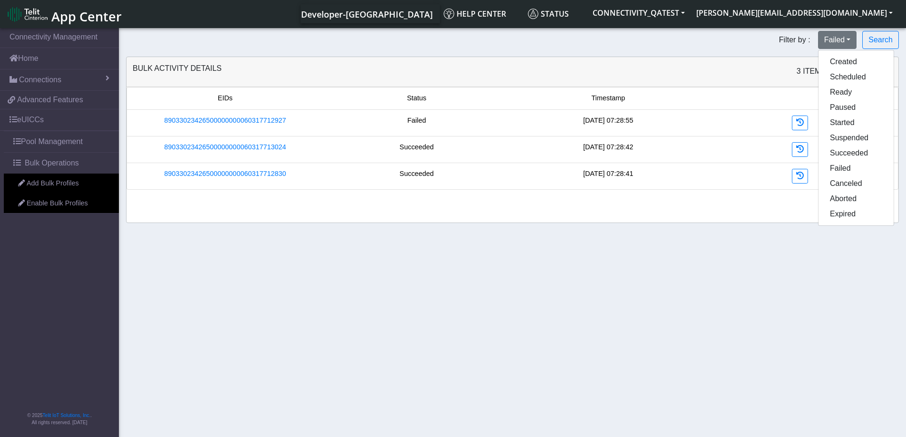
click at [709, 45] on form "Filter by : Failed Created Scheduled Ready Paused Started Suspended Succeeded F…" at bounding box center [512, 40] width 787 height 18
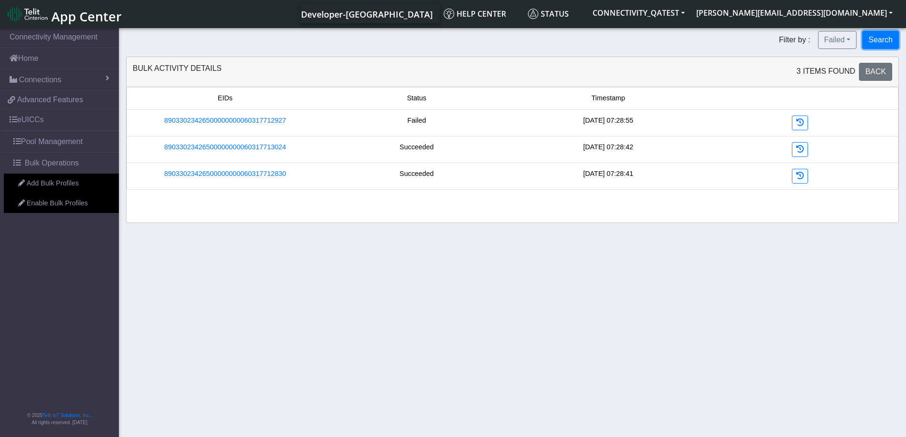
click at [882, 41] on button "Search" at bounding box center [880, 40] width 37 height 18
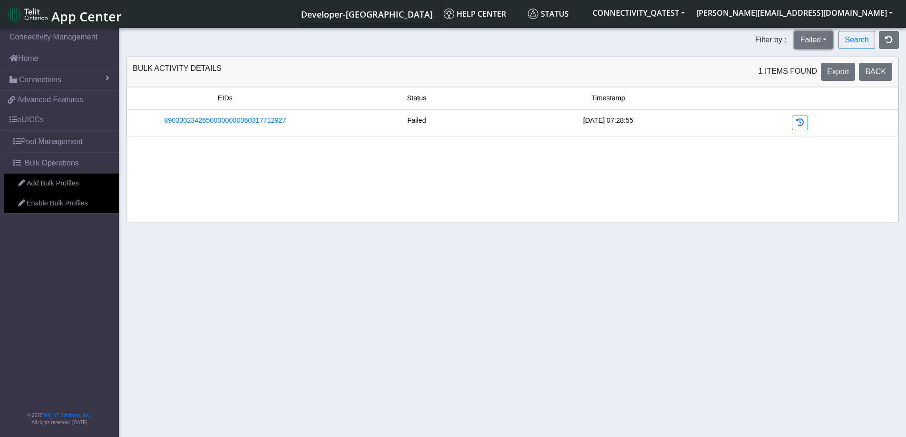
click at [822, 43] on button "Failed" at bounding box center [813, 40] width 39 height 18
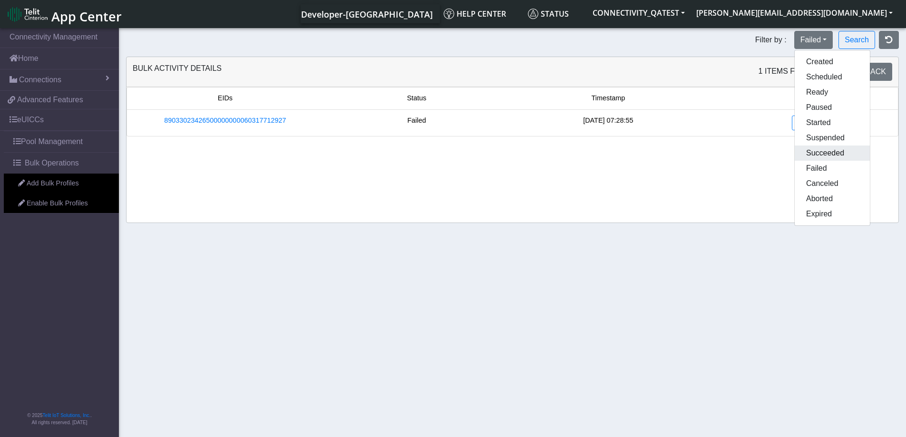
click at [833, 153] on button "Succeeded" at bounding box center [832, 153] width 75 height 15
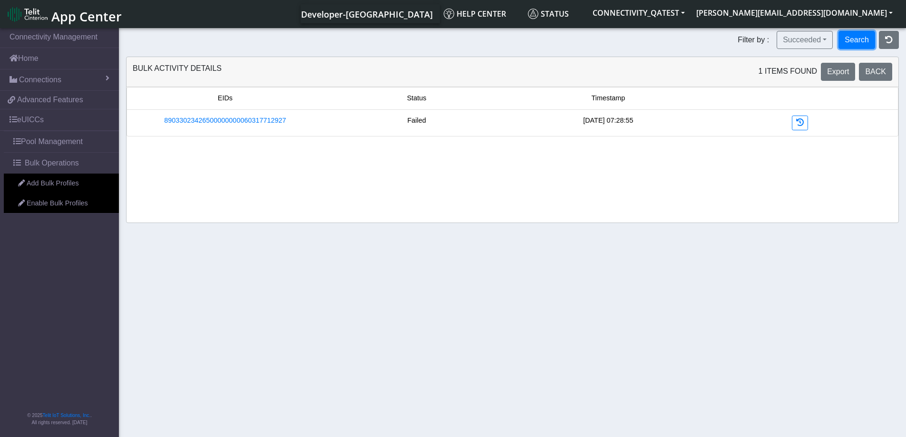
click at [865, 39] on button "Search" at bounding box center [856, 40] width 37 height 18
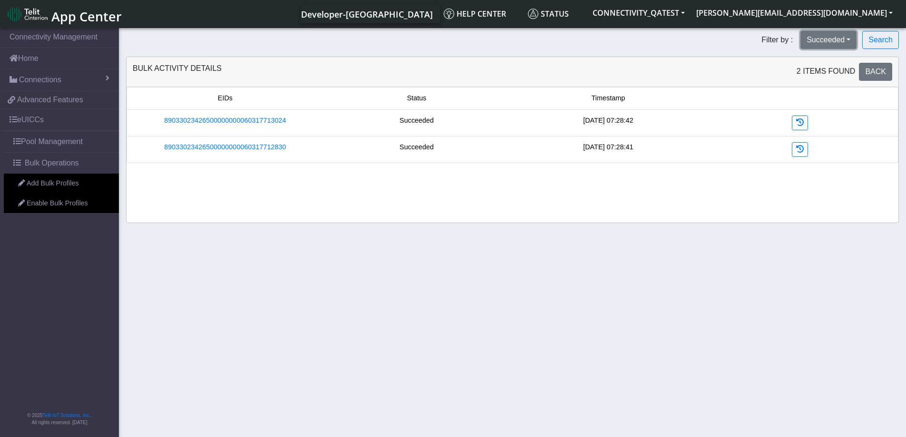
click at [838, 46] on button "Succeeded" at bounding box center [828, 40] width 56 height 18
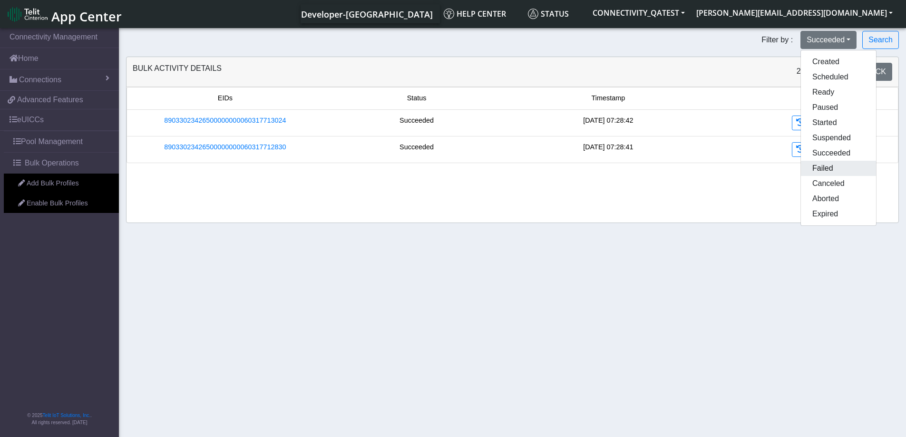
click at [828, 165] on button "Failed" at bounding box center [838, 168] width 75 height 15
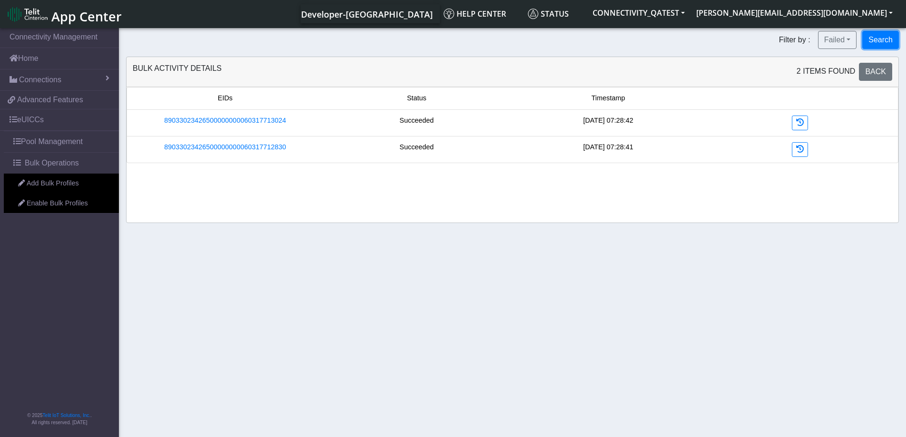
click at [873, 38] on button "Search" at bounding box center [880, 40] width 37 height 18
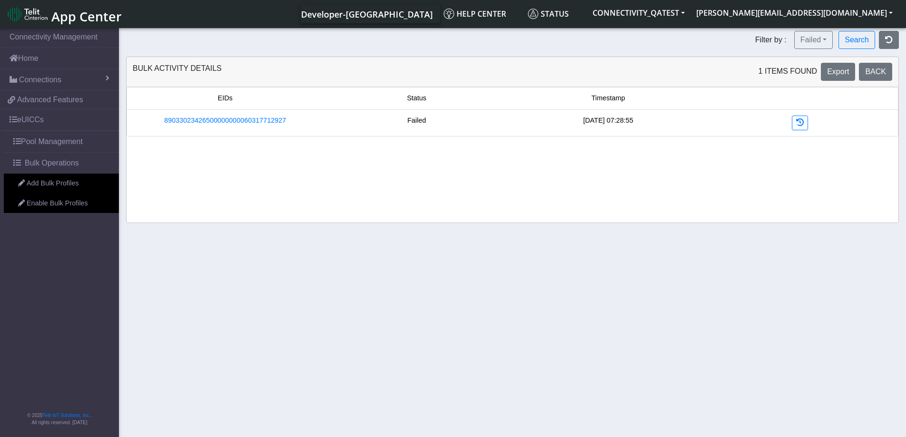
click at [678, 209] on div "EIDs Status Timestamp 89033023426500000000060317712927 Failed [DATE] 07:28:55" at bounding box center [513, 155] width 772 height 136
click at [828, 69] on button "Export" at bounding box center [838, 72] width 34 height 18
click at [213, 118] on link "89033023426500000000060317712927" at bounding box center [225, 121] width 122 height 10
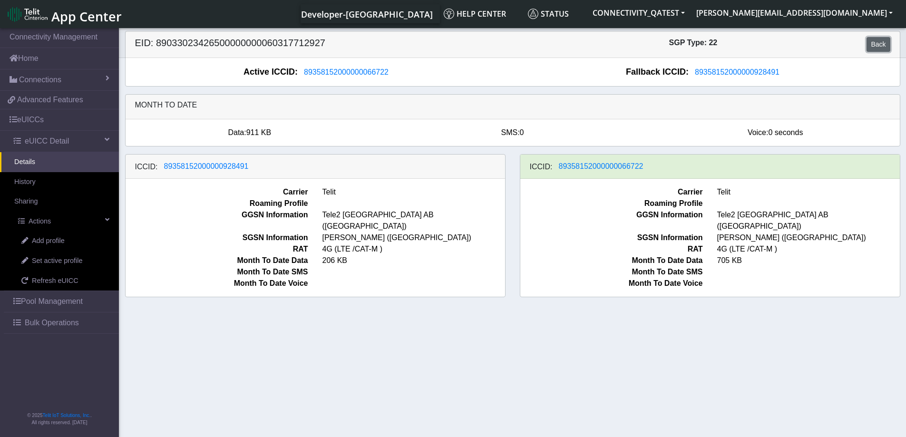
click at [879, 43] on link "Back" at bounding box center [878, 44] width 23 height 15
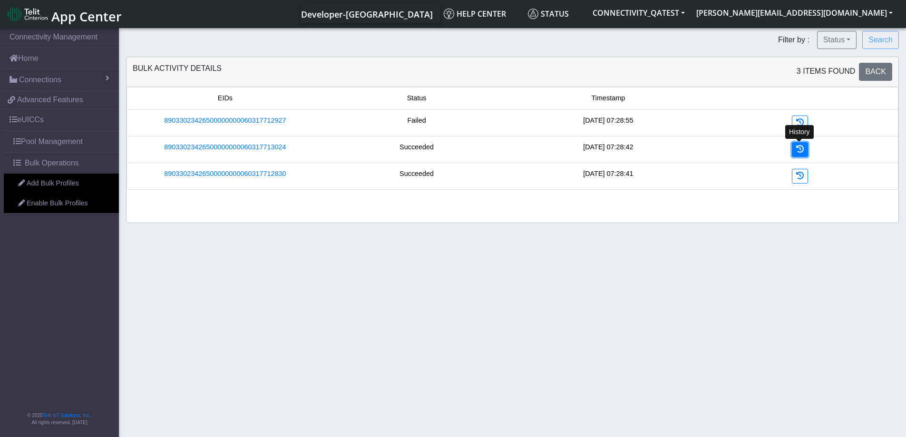
drag, startPoint x: 802, startPoint y: 152, endPoint x: 796, endPoint y: 154, distance: 6.0
click at [802, 152] on icon at bounding box center [800, 149] width 8 height 8
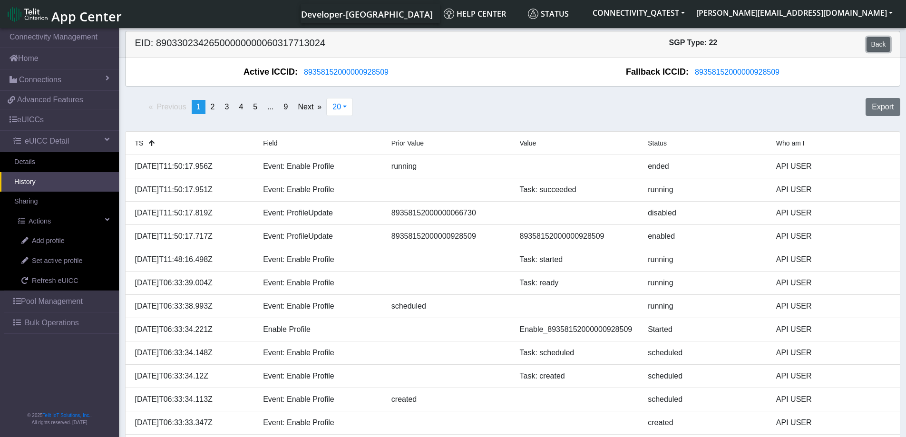
click at [880, 41] on link "Back" at bounding box center [878, 44] width 23 height 15
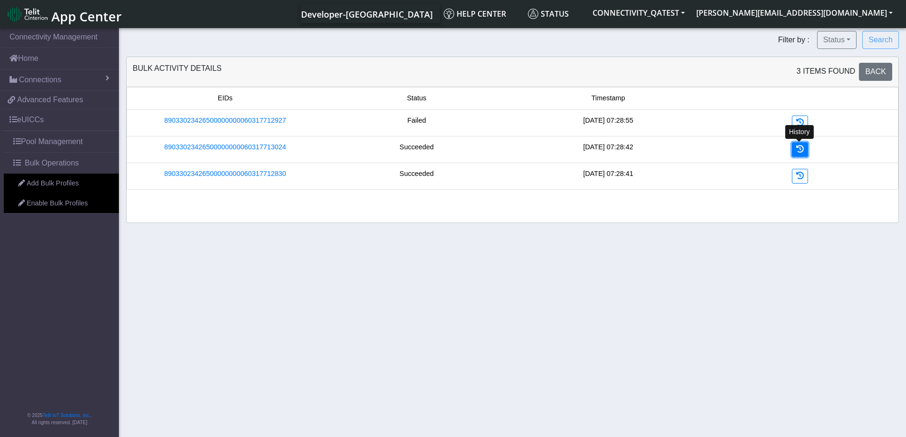
click at [797, 146] on icon at bounding box center [800, 149] width 8 height 8
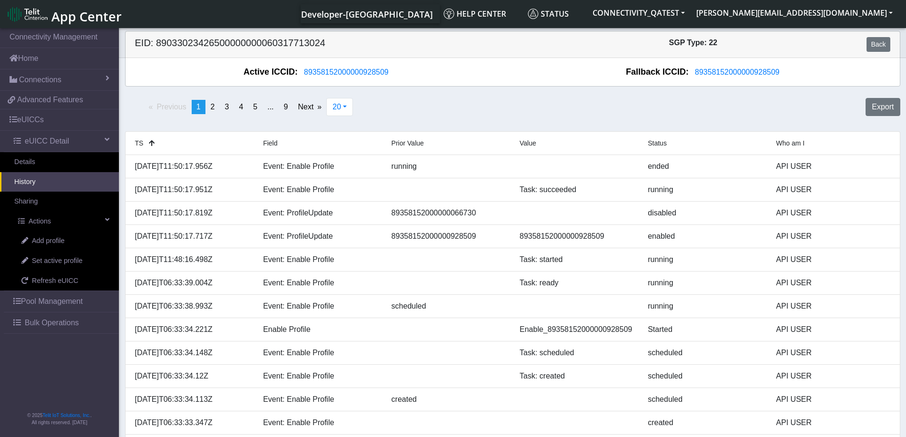
click at [26, 178] on link "History" at bounding box center [59, 182] width 119 height 20
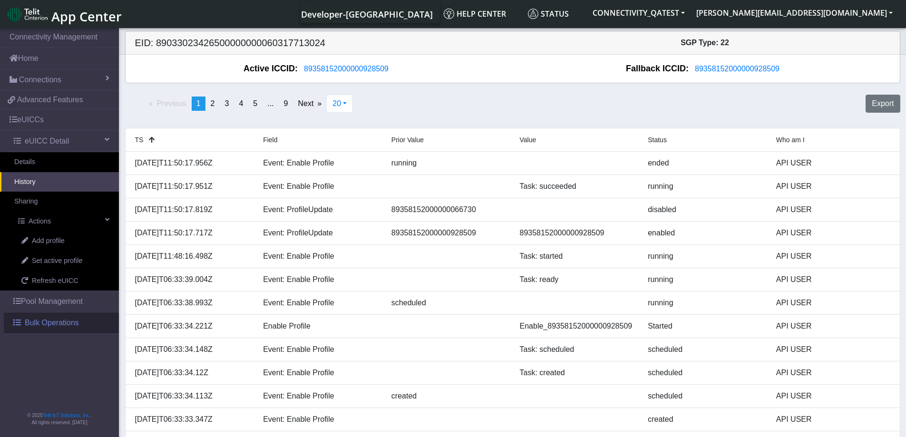
click at [54, 329] on span "Bulk Operations" at bounding box center [52, 322] width 54 height 11
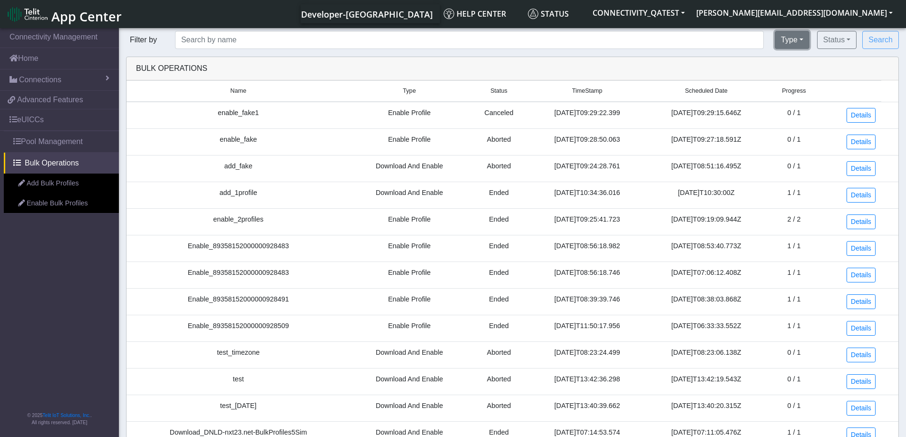
click at [802, 37] on button "Type" at bounding box center [792, 40] width 35 height 18
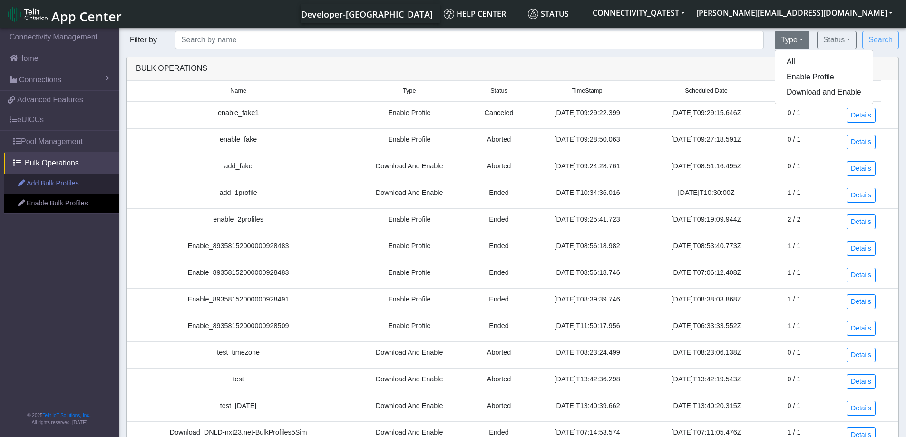
click at [78, 185] on link "Add Bulk Profiles" at bounding box center [61, 184] width 115 height 20
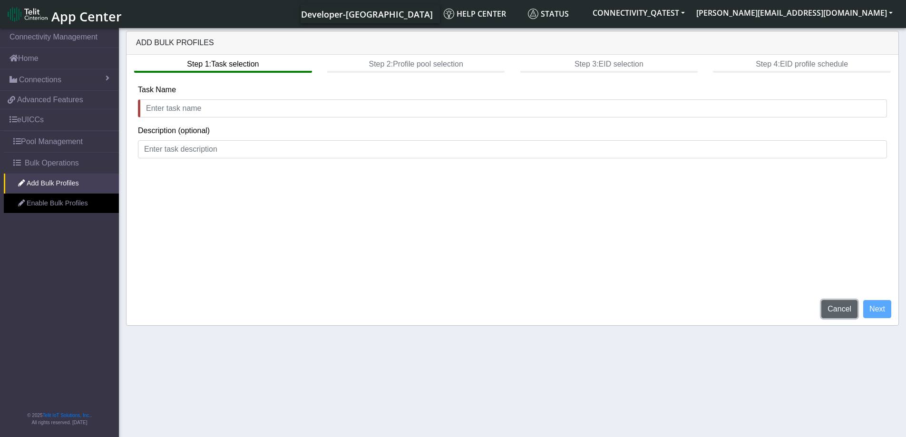
drag, startPoint x: 841, startPoint y: 312, endPoint x: 543, endPoint y: 35, distance: 406.8
click at [841, 312] on button "Cancel" at bounding box center [839, 309] width 36 height 18
click at [560, 246] on div "Step 1: Task selection Step 2: Profile pool selection Step 3: EID selection Ste…" at bounding box center [513, 190] width 772 height 271
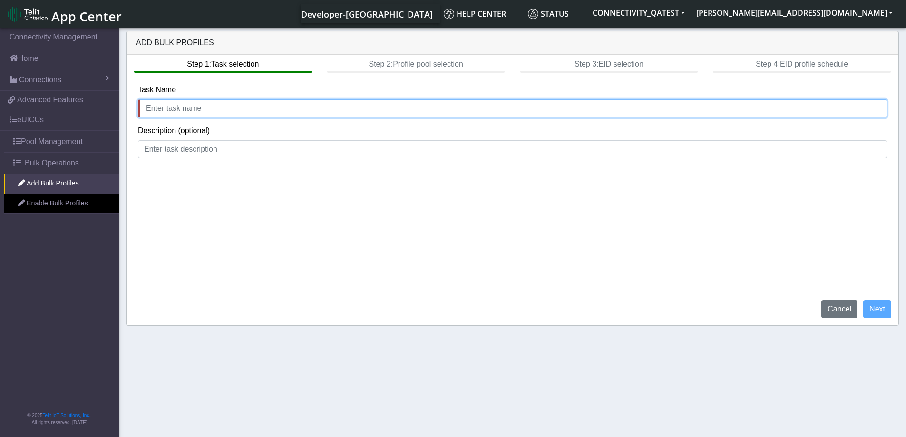
click at [237, 109] on input "text" at bounding box center [512, 108] width 749 height 18
type input "test"
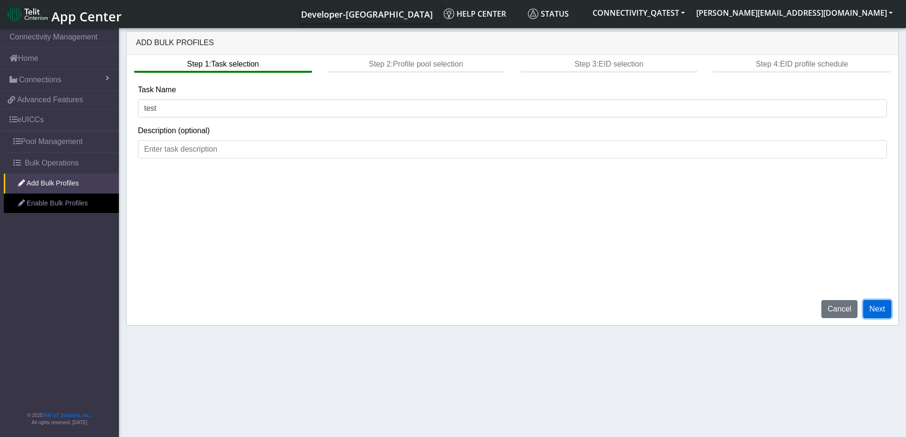
click at [882, 313] on button "Next" at bounding box center [877, 309] width 28 height 18
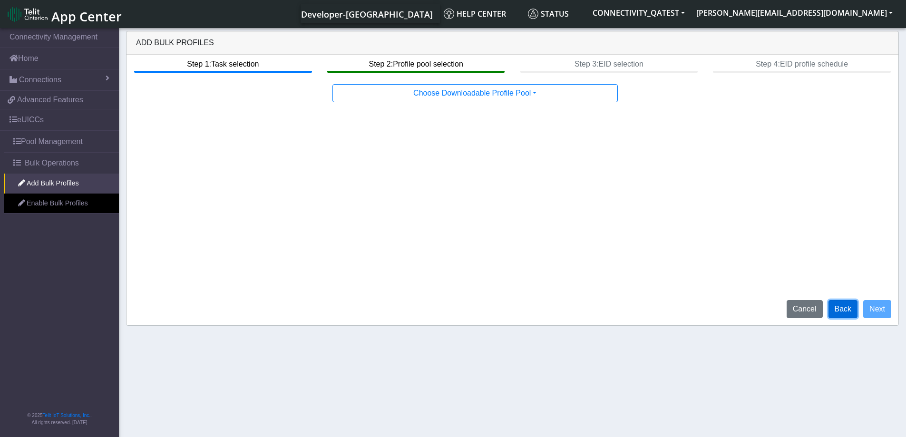
click at [834, 310] on button "Back" at bounding box center [842, 309] width 29 height 18
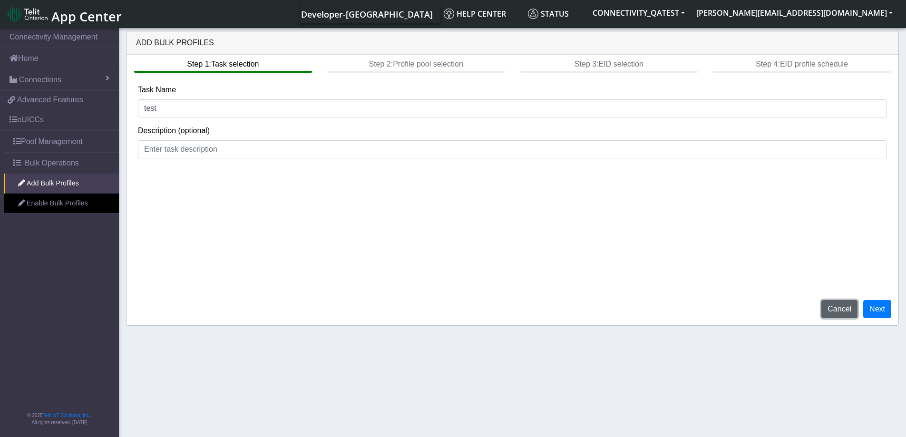
click at [852, 306] on button "Cancel" at bounding box center [839, 309] width 36 height 18
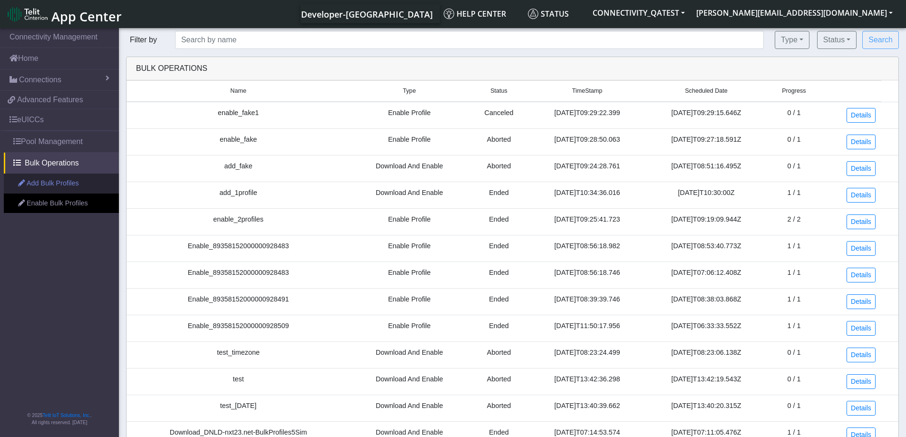
click at [55, 190] on link "Add Bulk Profiles" at bounding box center [61, 184] width 115 height 20
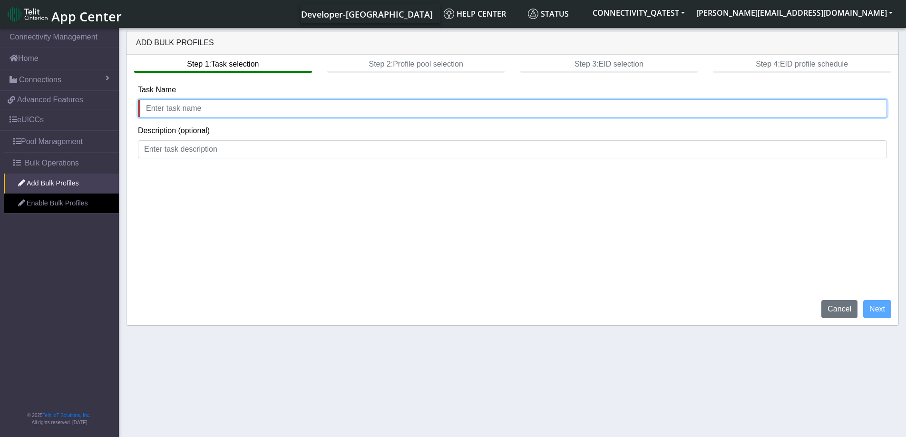
click at [172, 111] on input "text" at bounding box center [512, 108] width 749 height 18
type input "test_pass"
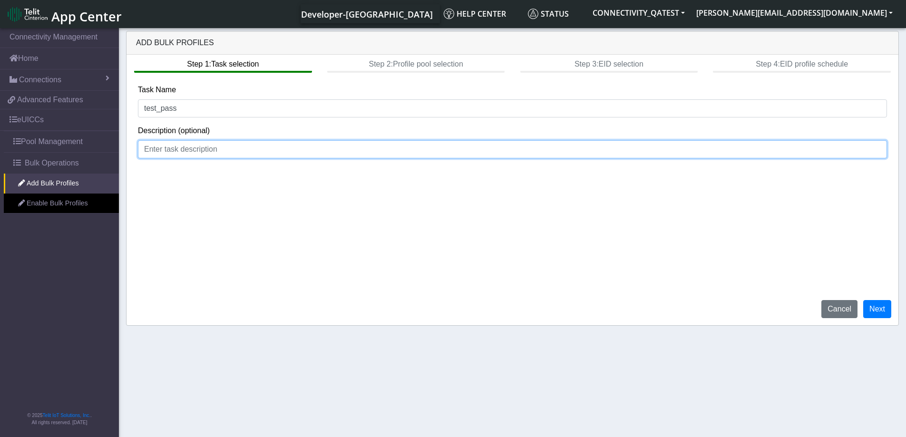
click at [169, 148] on input at bounding box center [512, 149] width 749 height 18
type input "descr"
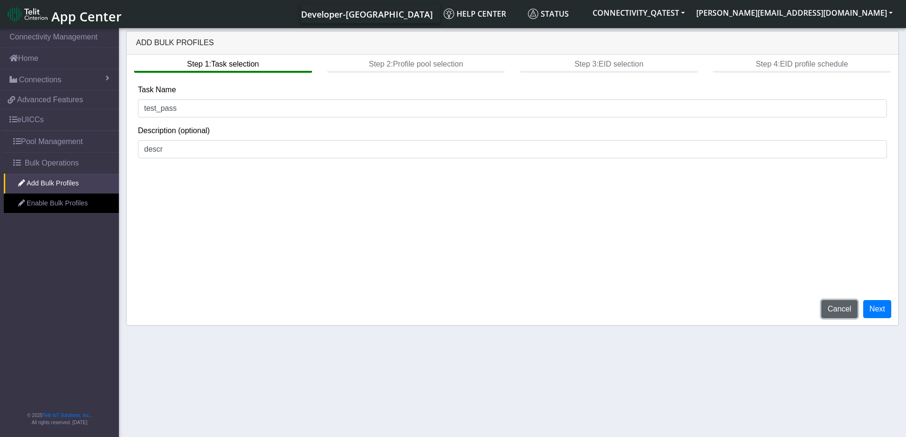
click at [843, 315] on button "Cancel" at bounding box center [839, 309] width 36 height 18
click at [850, 306] on button "Cancel" at bounding box center [839, 309] width 36 height 18
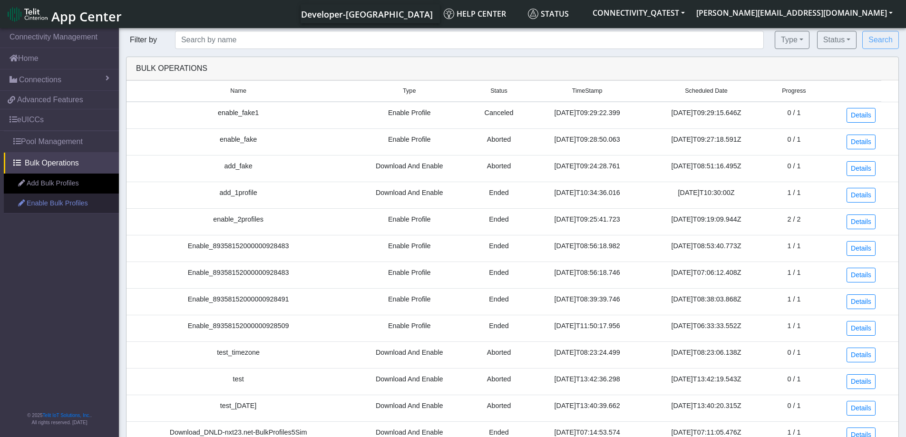
click at [30, 204] on link "Enable Bulk Profiles" at bounding box center [61, 204] width 115 height 20
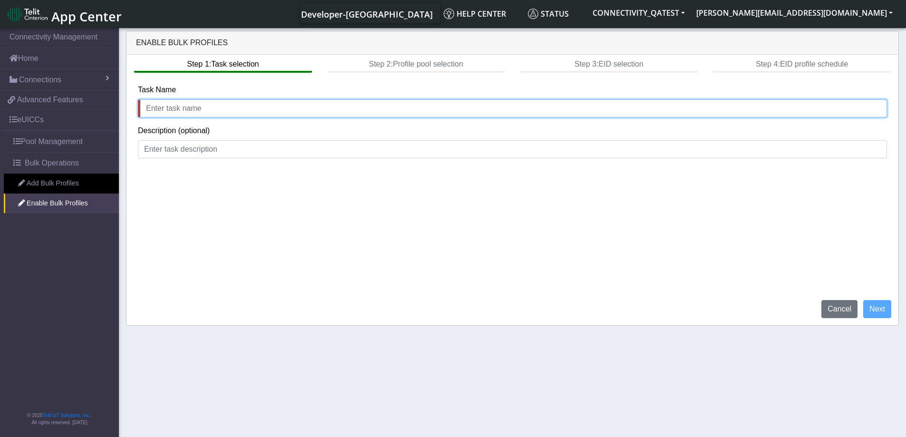
click at [266, 104] on input "text" at bounding box center [512, 108] width 749 height 18
type input "enable"
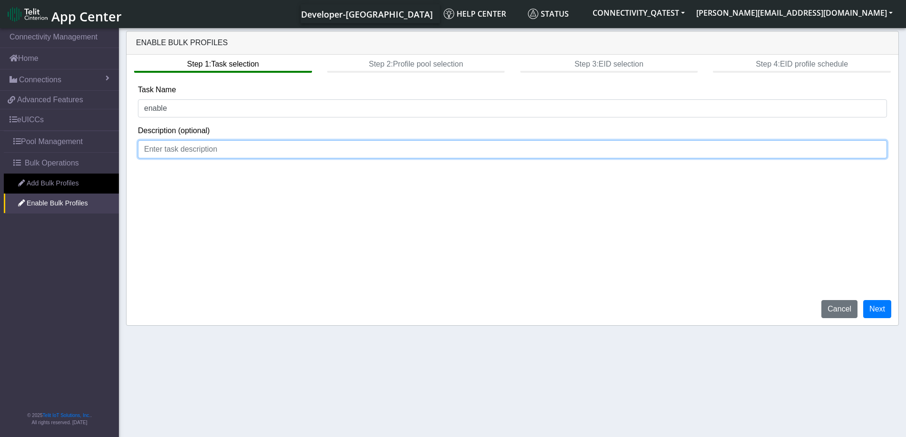
click at [163, 151] on input at bounding box center [512, 149] width 749 height 18
click at [194, 148] on input at bounding box center [512, 149] width 749 height 18
type input "desc"
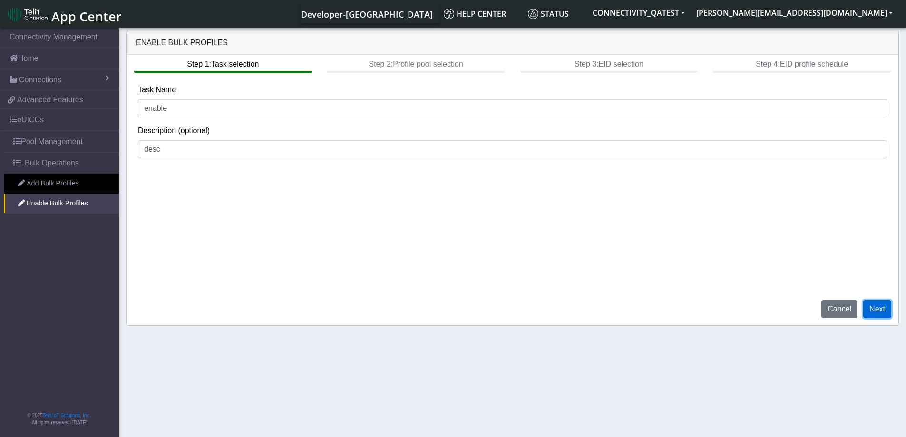
click at [886, 306] on button "Next" at bounding box center [877, 309] width 28 height 18
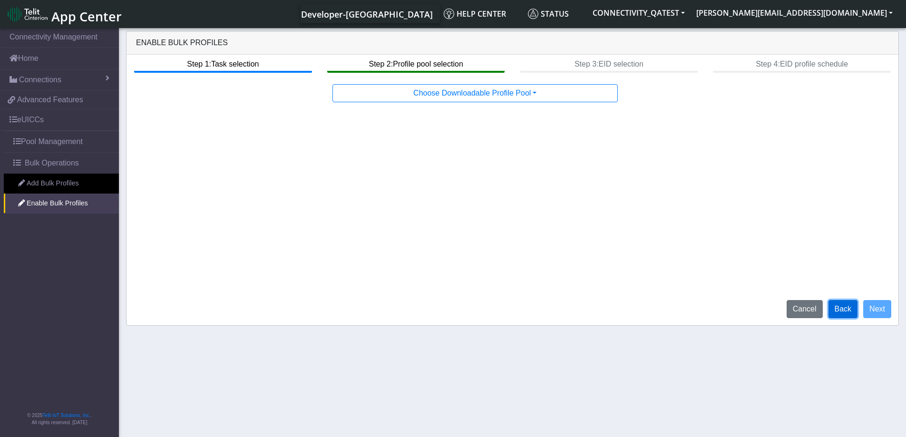
click at [840, 312] on button "Back" at bounding box center [842, 309] width 29 height 18
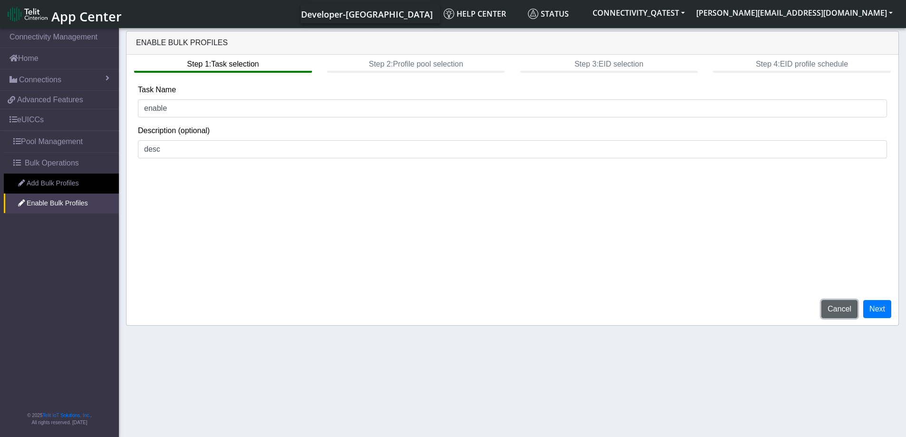
click at [846, 308] on button "Cancel" at bounding box center [839, 309] width 36 height 18
click at [842, 307] on button "Cancel" at bounding box center [839, 309] width 36 height 18
click at [828, 303] on button "Cancel" at bounding box center [839, 309] width 36 height 18
click at [845, 312] on button "Cancel" at bounding box center [839, 309] width 36 height 18
